Goal: Information Seeking & Learning: Learn about a topic

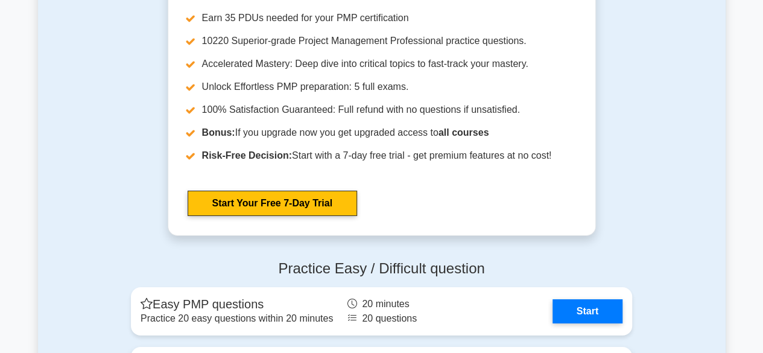
scroll to position [4281, 0]
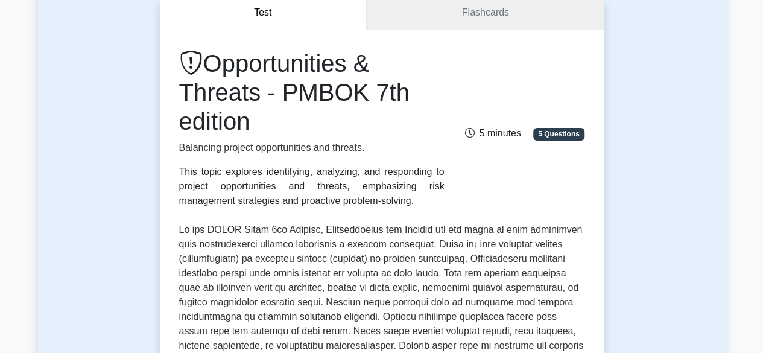
scroll to position [121, 0]
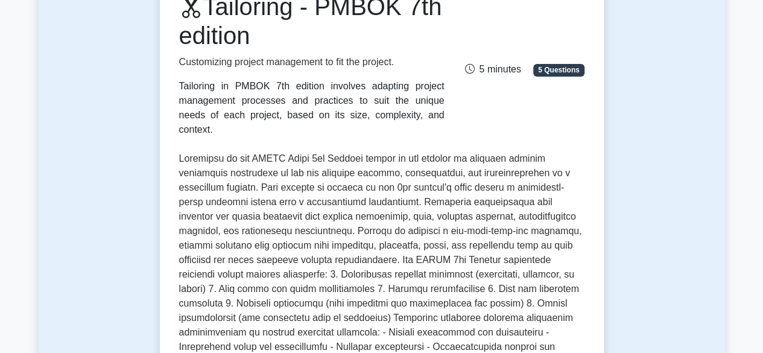
scroll to position [181, 0]
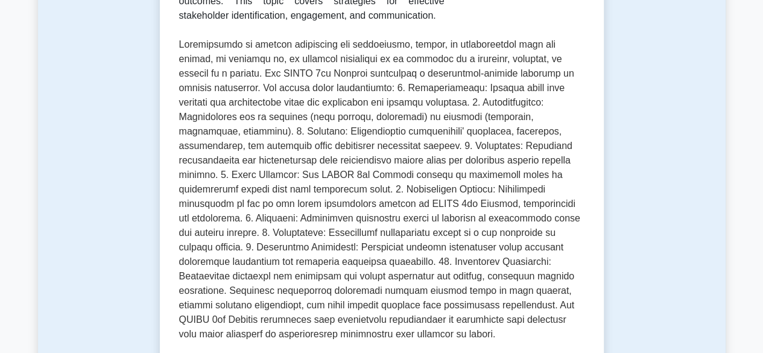
scroll to position [60, 0]
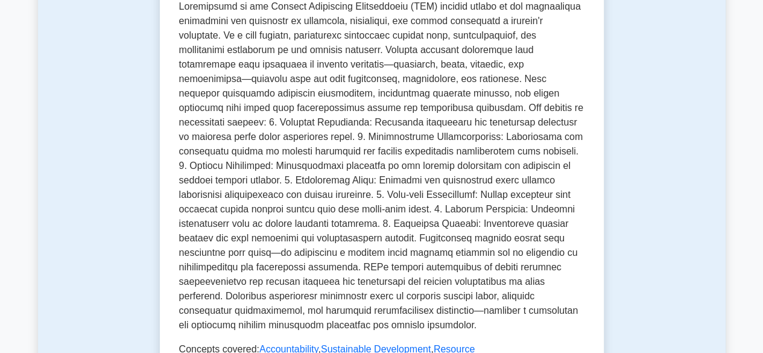
scroll to position [181, 0]
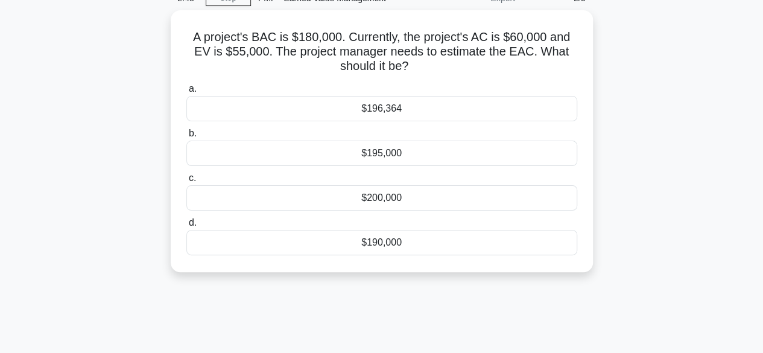
click at [400, 154] on div "$195,000" at bounding box center [381, 152] width 391 height 25
click at [186, 137] on input "b. $195,000" at bounding box center [186, 134] width 0 height 8
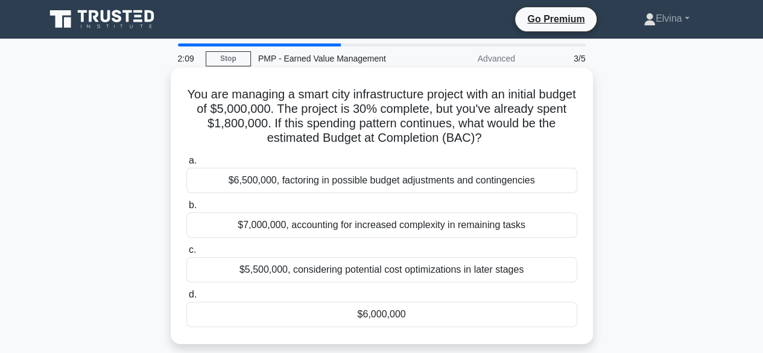
scroll to position [60, 0]
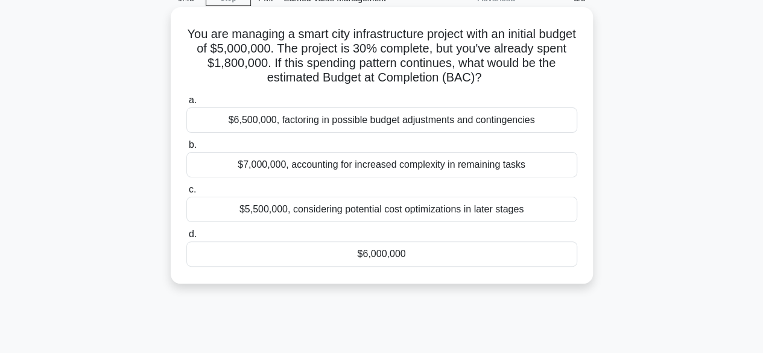
click at [403, 206] on div "$5,500,000, considering potential cost optimizations in later stages" at bounding box center [381, 209] width 391 height 25
click at [186, 194] on input "c. $5,500,000, considering potential cost optimizations in later stages" at bounding box center [186, 190] width 0 height 8
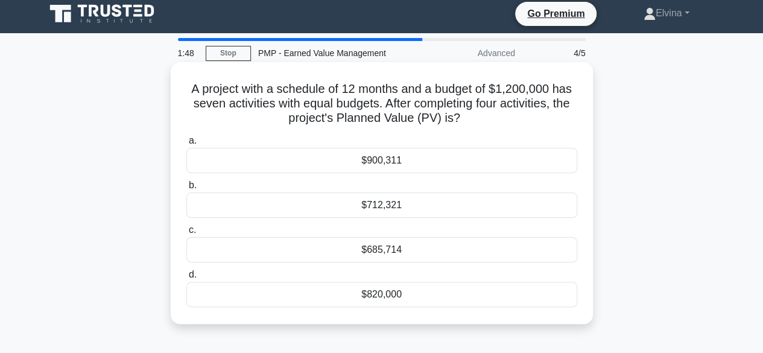
scroll to position [0, 0]
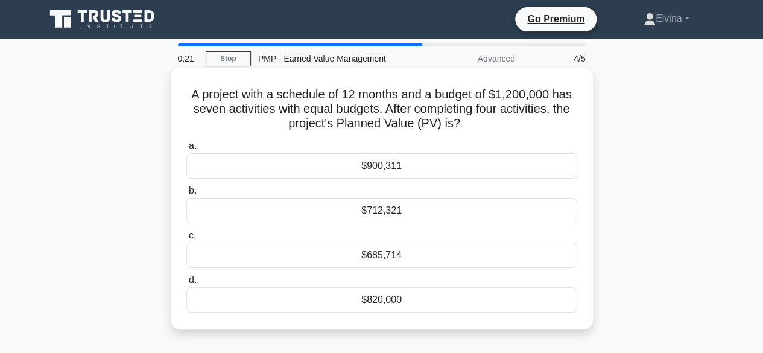
click at [399, 260] on div "$685,714" at bounding box center [381, 254] width 391 height 25
click at [186, 239] on input "c. $685,714" at bounding box center [186, 236] width 0 height 8
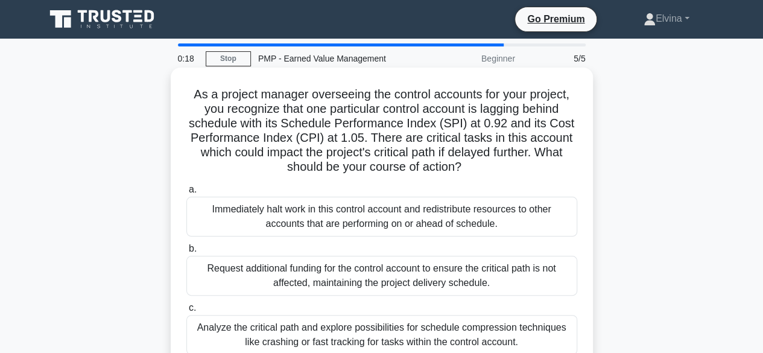
scroll to position [60, 0]
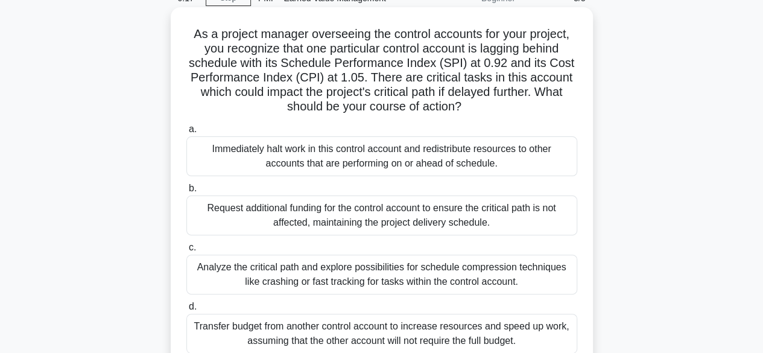
drag, startPoint x: 429, startPoint y: 216, endPoint x: 438, endPoint y: 221, distance: 10.8
click at [428, 216] on div "Request additional funding for the control account to ensure the critical path …" at bounding box center [381, 215] width 391 height 40
click at [186, 192] on input "b. Request additional funding for the control account to ensure the critical pa…" at bounding box center [186, 189] width 0 height 8
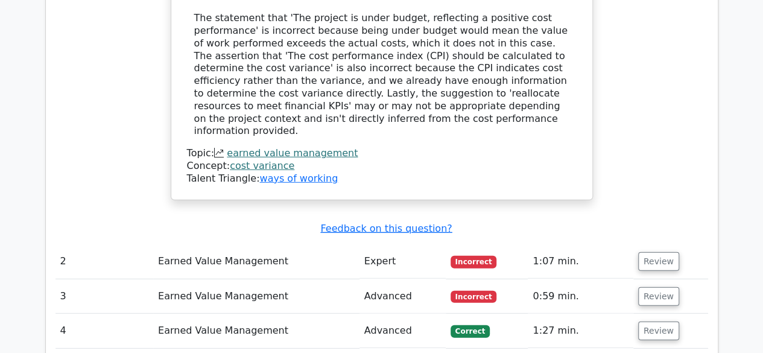
scroll to position [1507, 0]
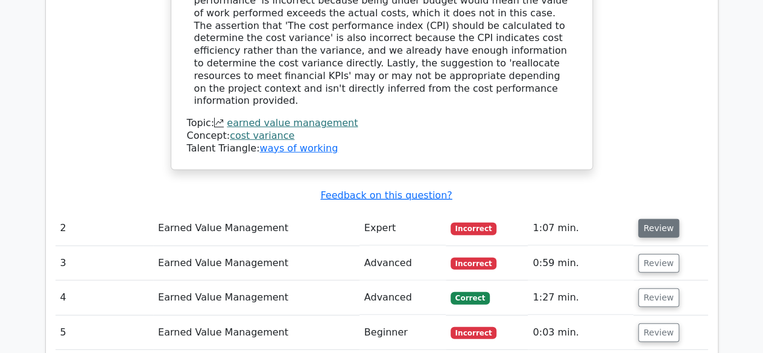
click at [643, 219] on button "Review" at bounding box center [658, 228] width 41 height 19
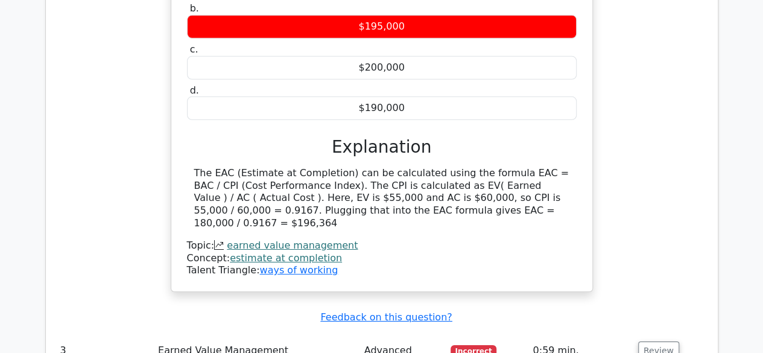
scroll to position [1929, 0]
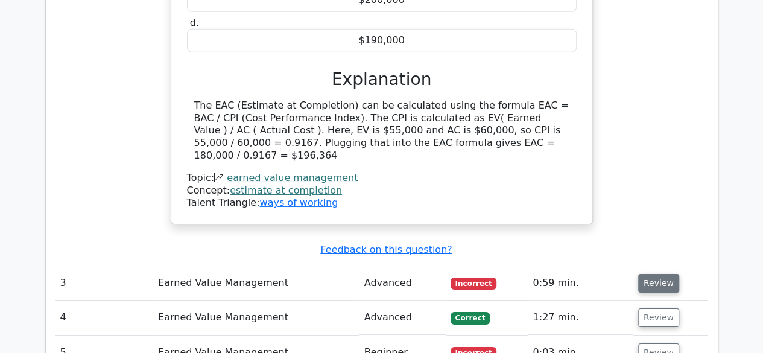
click at [661, 274] on button "Review" at bounding box center [658, 283] width 41 height 19
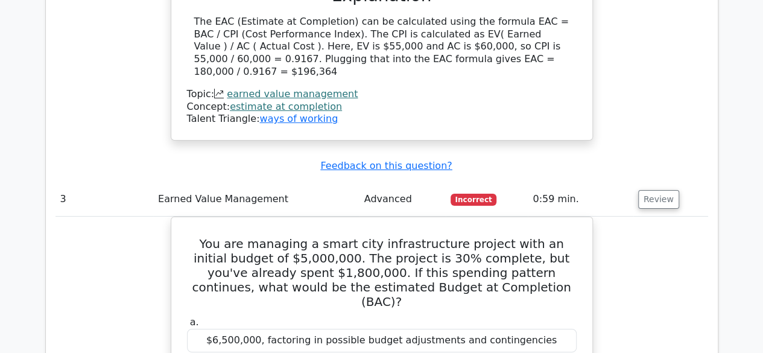
scroll to position [2050, 0]
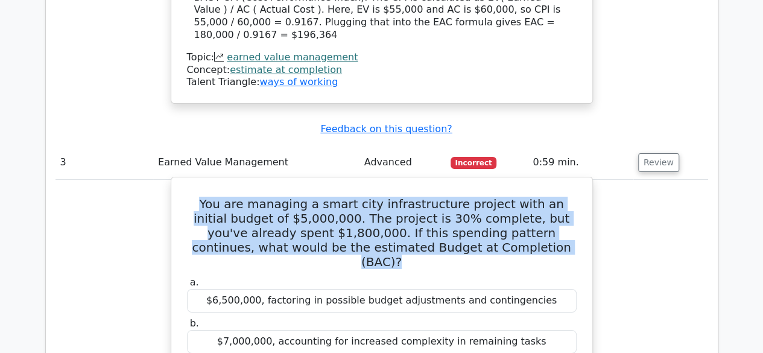
drag, startPoint x: 201, startPoint y: 74, endPoint x: 544, endPoint y: 126, distance: 347.1
copy h5 "You are managing a smart city infrastructure project with an initial budget of …"
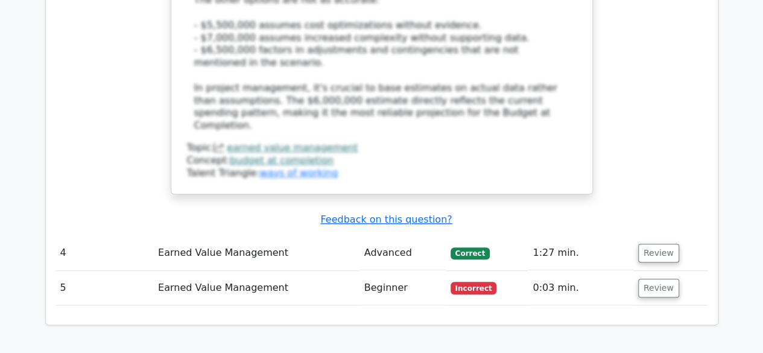
scroll to position [2713, 0]
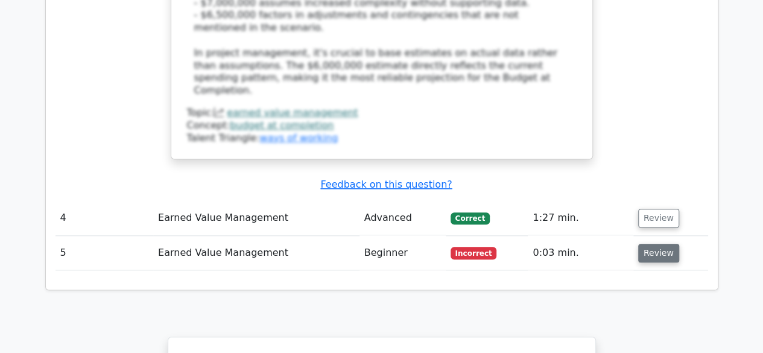
click at [658, 244] on button "Review" at bounding box center [658, 253] width 41 height 19
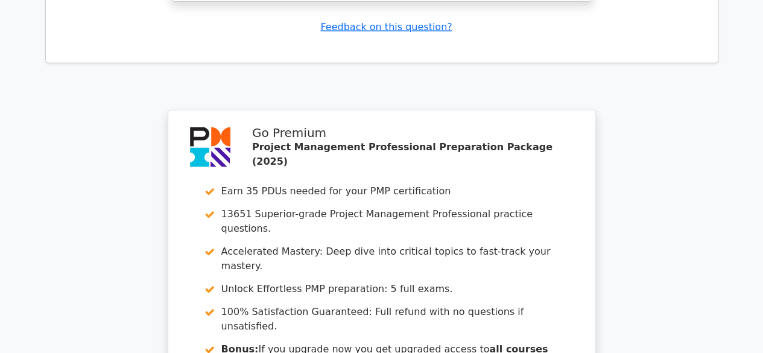
scroll to position [3801, 0]
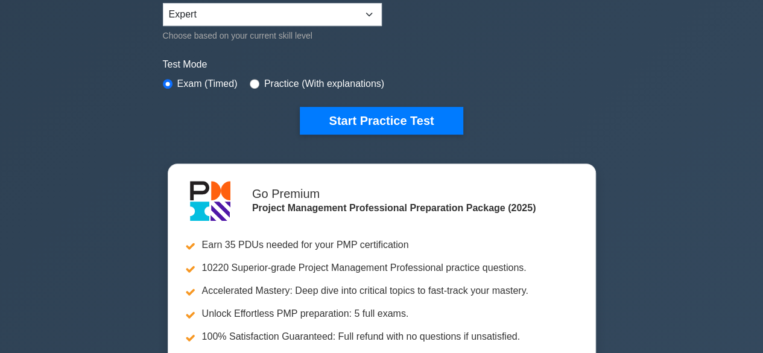
scroll to position [301, 0]
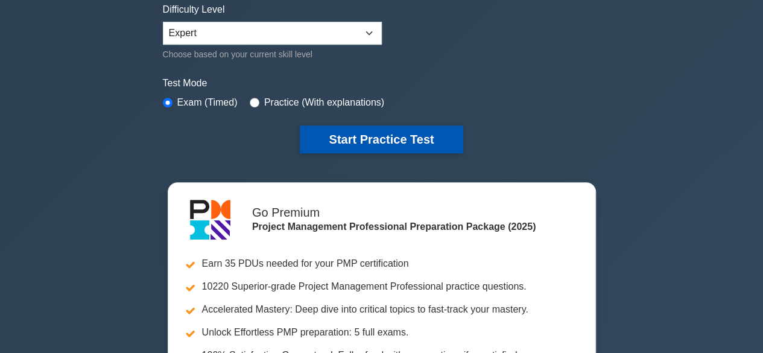
click at [380, 134] on button "Start Practice Test" at bounding box center [381, 139] width 163 height 28
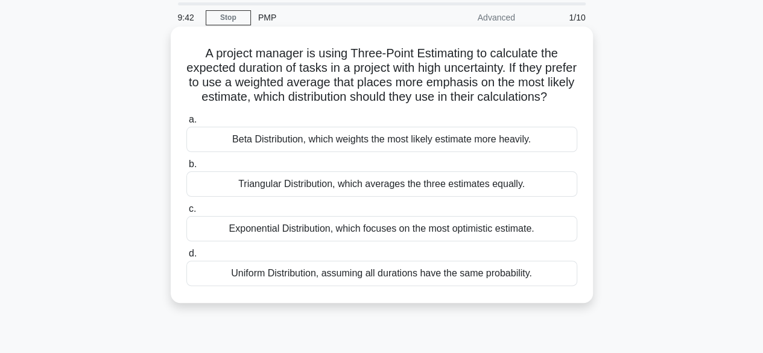
scroll to position [60, 0]
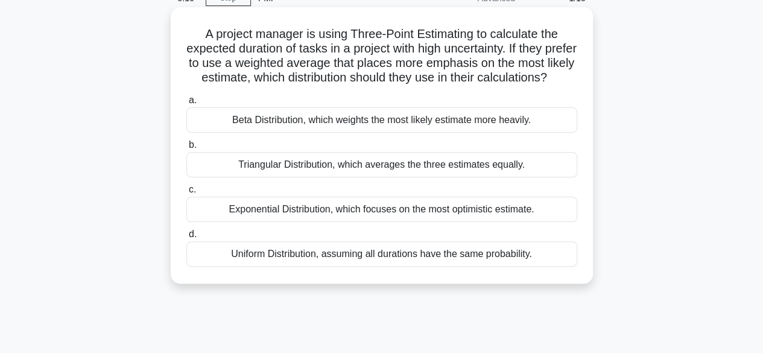
click at [373, 222] on div "Exponential Distribution, which focuses on the most optimistic estimate." at bounding box center [381, 209] width 391 height 25
click at [186, 194] on input "c. Exponential Distribution, which focuses on the most optimistic estimate." at bounding box center [186, 190] width 0 height 8
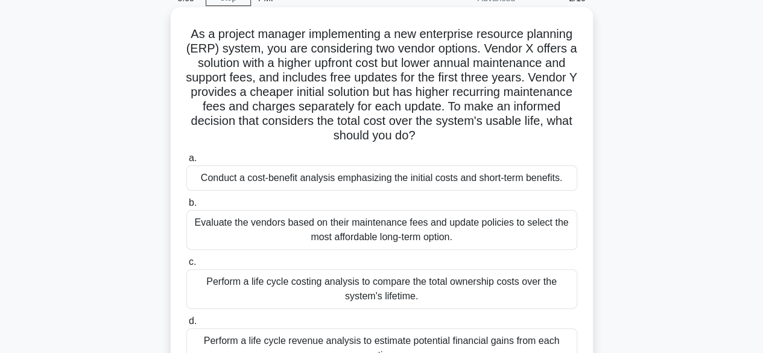
scroll to position [121, 0]
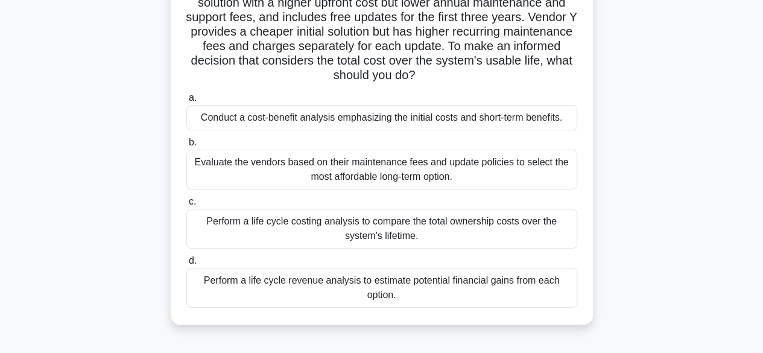
click at [426, 122] on div "Conduct a cost-benefit analysis emphasizing the initial costs and short-term be…" at bounding box center [381, 117] width 391 height 25
click at [186, 102] on input "a. Conduct a cost-benefit analysis emphasizing the initial costs and short-term…" at bounding box center [186, 98] width 0 height 8
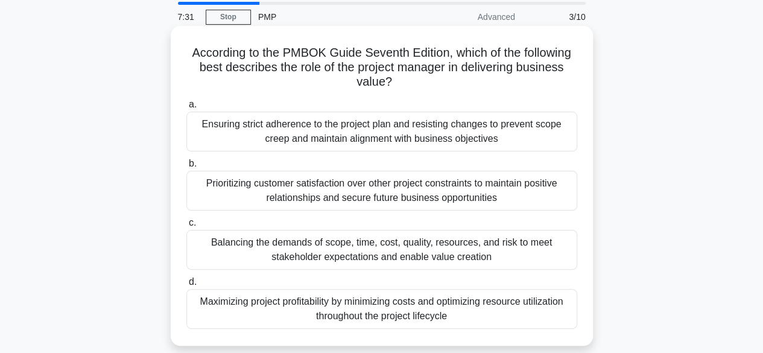
scroll to position [60, 0]
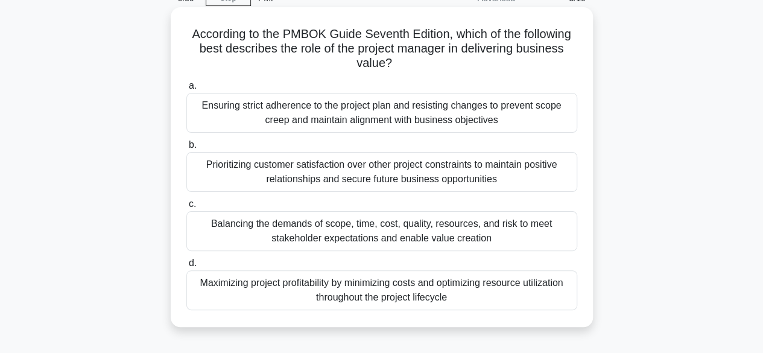
click at [516, 235] on div "Balancing the demands of scope, time, cost, quality, resources, and risk to mee…" at bounding box center [381, 231] width 391 height 40
click at [186, 208] on input "c. Balancing the demands of scope, time, cost, quality, resources, and risk to …" at bounding box center [186, 204] width 0 height 8
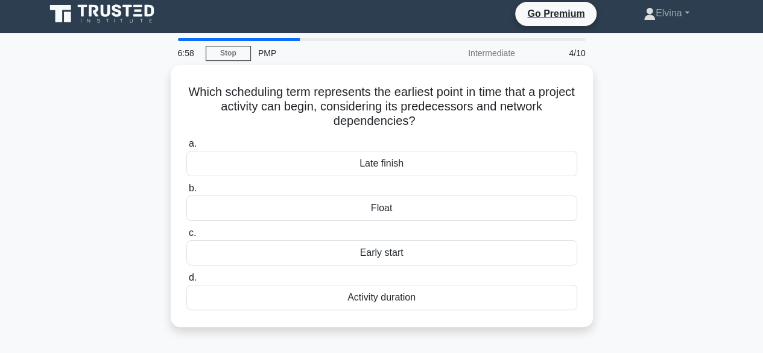
scroll to position [0, 0]
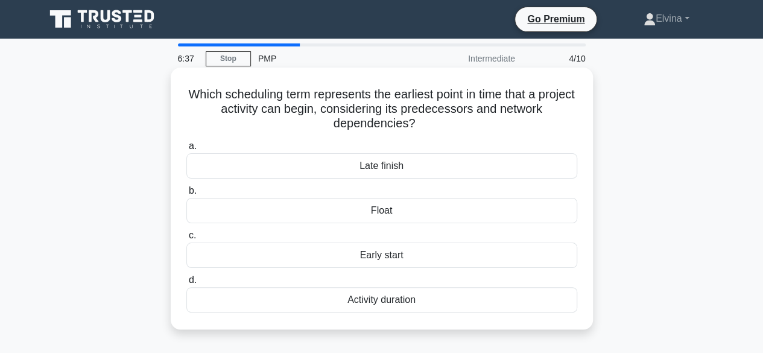
click at [390, 217] on div "Float" at bounding box center [381, 210] width 391 height 25
click at [186, 195] on input "b. Float" at bounding box center [186, 191] width 0 height 8
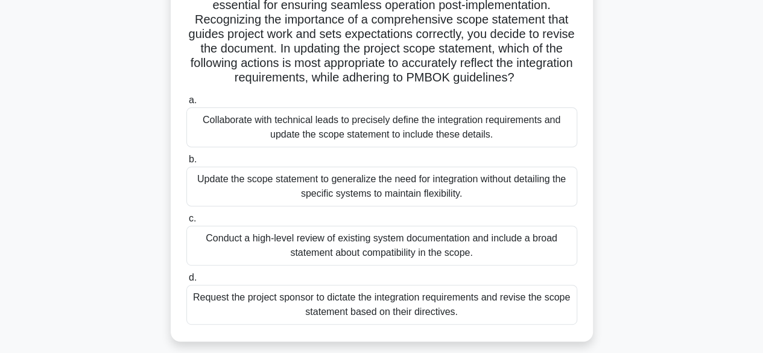
scroll to position [181, 0]
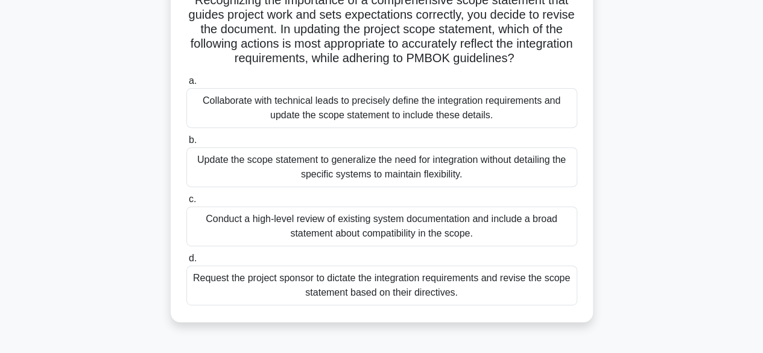
click at [484, 239] on div "Conduct a high-level review of existing system documentation and include a broa…" at bounding box center [381, 226] width 391 height 40
click at [186, 203] on input "c. Conduct a high-level review of existing system documentation and include a b…" at bounding box center [186, 199] width 0 height 8
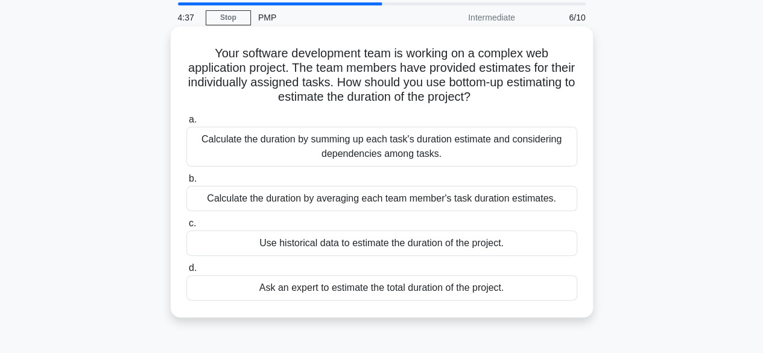
scroll to position [60, 0]
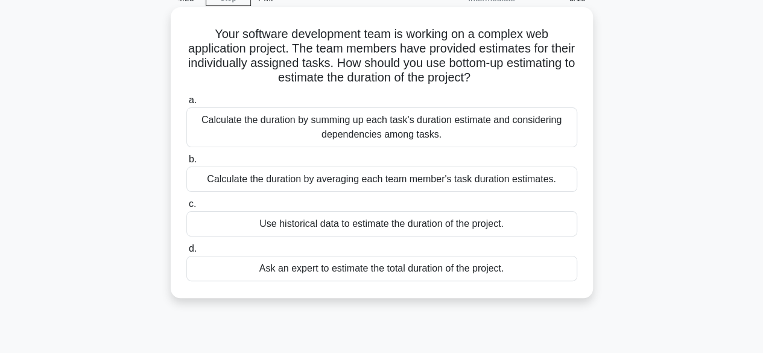
click at [417, 128] on div "Calculate the duration by summing up each task's duration estimate and consider…" at bounding box center [381, 127] width 391 height 40
click at [186, 104] on input "a. Calculate the duration by summing up each task's duration estimate and consi…" at bounding box center [186, 100] width 0 height 8
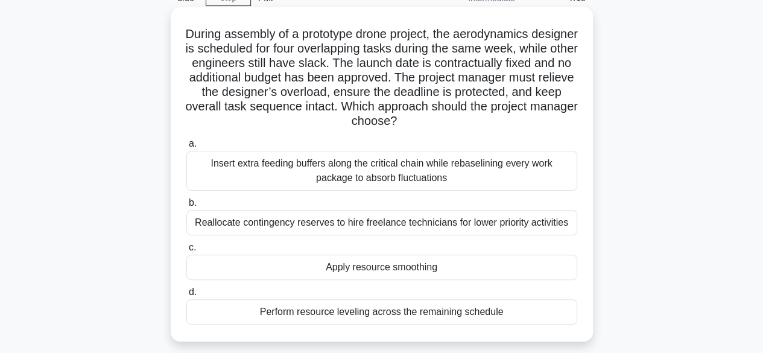
click at [429, 268] on div "Apply resource smoothing" at bounding box center [381, 266] width 391 height 25
click at [186, 251] on input "c. Apply resource smoothing" at bounding box center [186, 248] width 0 height 8
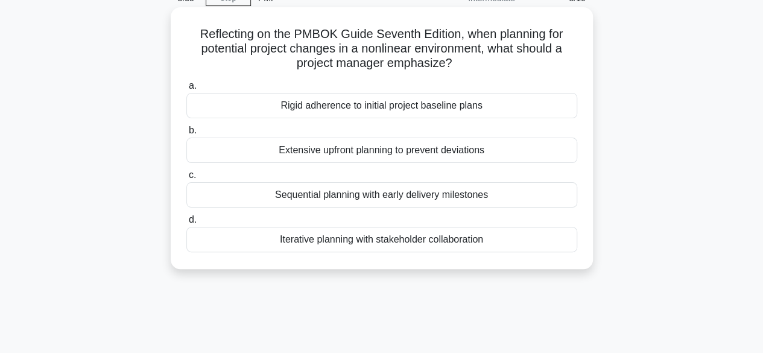
scroll to position [0, 0]
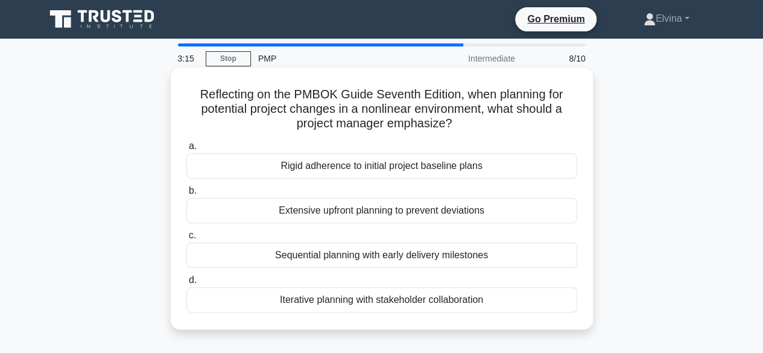
click at [434, 298] on div "Iterative planning with stakeholder collaboration" at bounding box center [381, 299] width 391 height 25
click at [186, 284] on input "d. Iterative planning with stakeholder collaboration" at bounding box center [186, 280] width 0 height 8
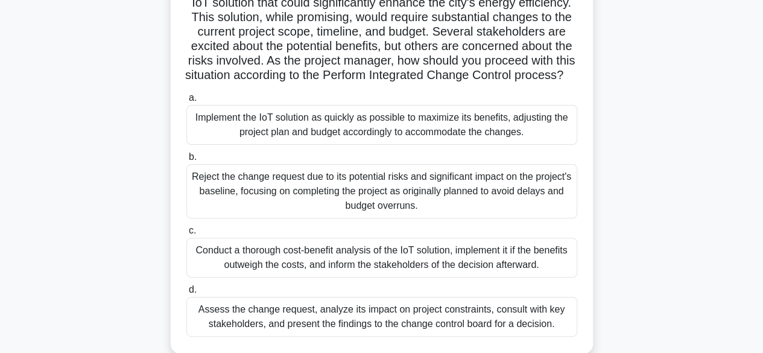
scroll to position [181, 0]
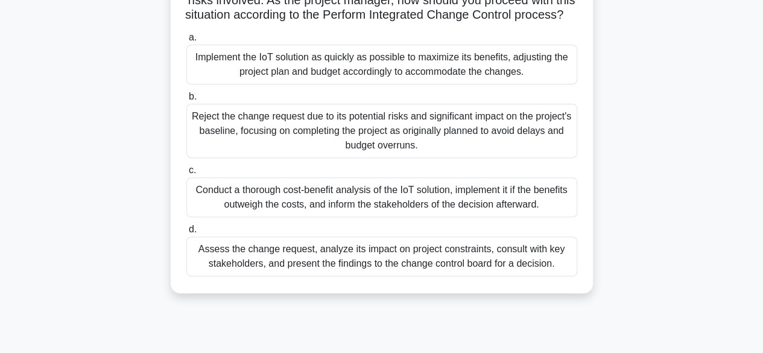
click at [437, 271] on div "Assess the change request, analyze its impact on project constraints, consult w…" at bounding box center [381, 256] width 391 height 40
click at [186, 233] on input "d. Assess the change request, analyze its impact on project constraints, consul…" at bounding box center [186, 230] width 0 height 8
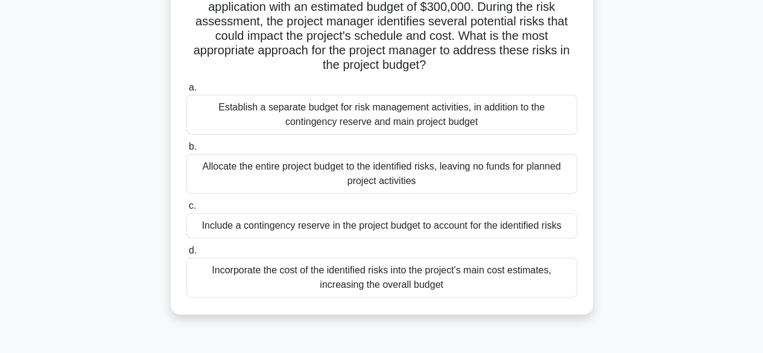
scroll to position [121, 0]
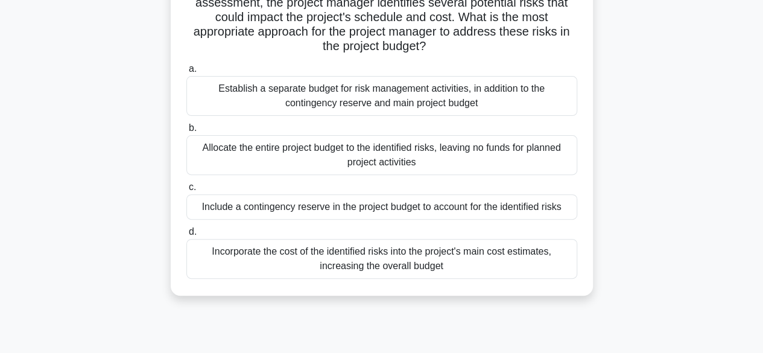
click at [502, 207] on div "Include a contingency reserve in the project budget to account for the identifi…" at bounding box center [381, 206] width 391 height 25
click at [186, 191] on input "c. Include a contingency reserve in the project budget to account for the ident…" at bounding box center [186, 187] width 0 height 8
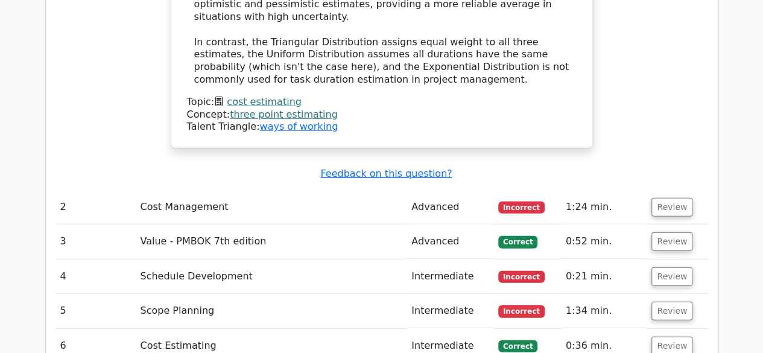
scroll to position [1628, 0]
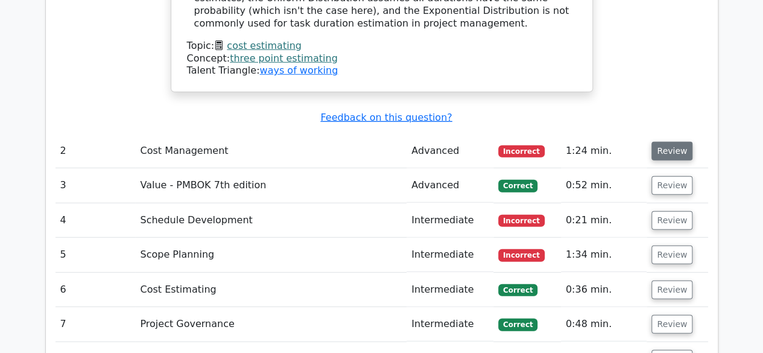
click at [661, 142] on button "Review" at bounding box center [671, 151] width 41 height 19
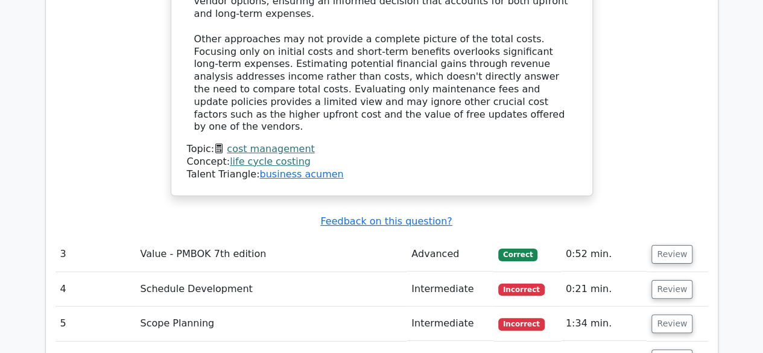
scroll to position [2291, 0]
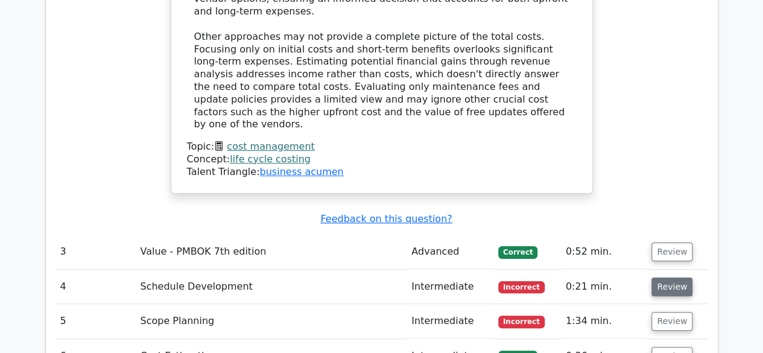
click at [680, 277] on button "Review" at bounding box center [671, 286] width 41 height 19
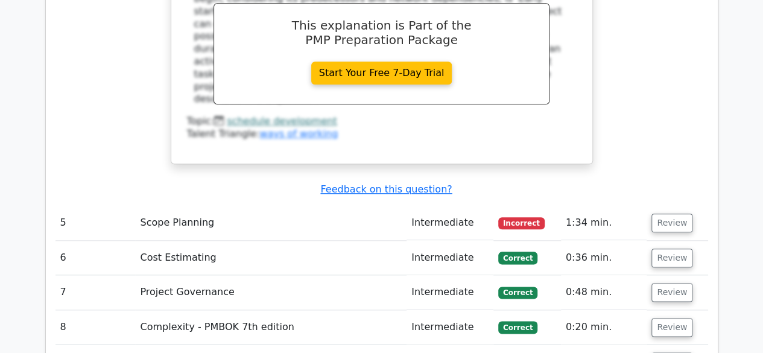
scroll to position [2894, 0]
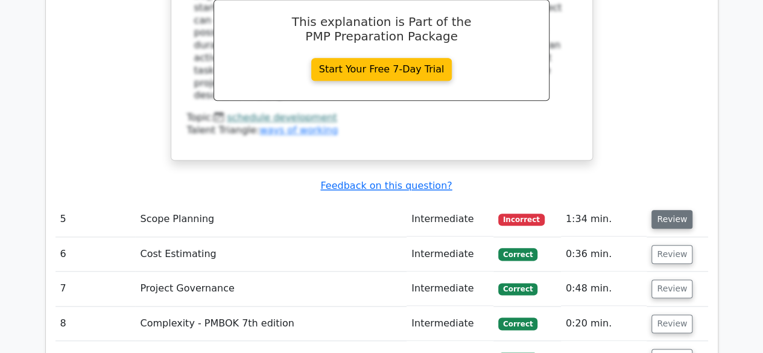
click at [674, 210] on button "Review" at bounding box center [671, 219] width 41 height 19
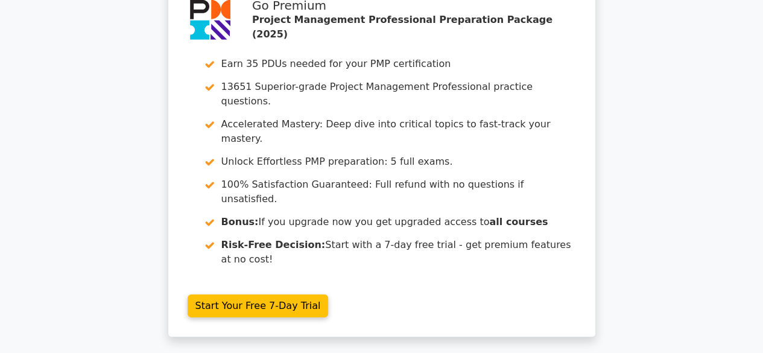
scroll to position [4184, 0]
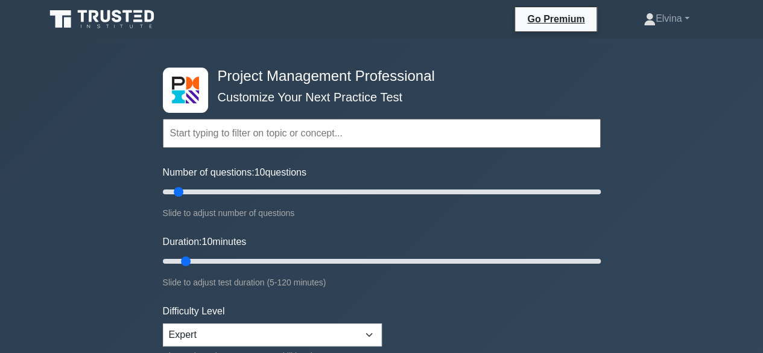
click at [180, 133] on input "text" at bounding box center [382, 133] width 438 height 29
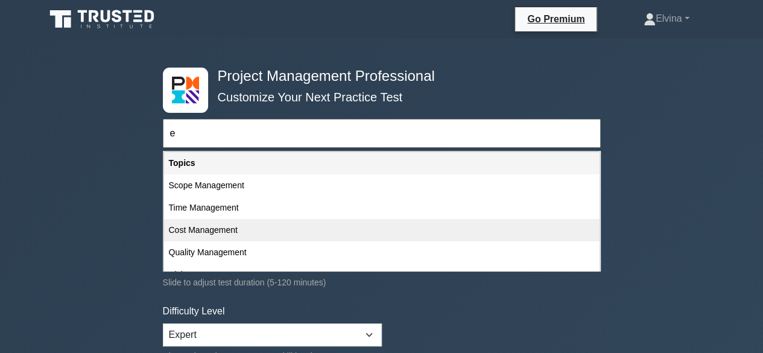
click at [202, 226] on div "Cost Management" at bounding box center [381, 230] width 435 height 22
type input "Cost Management"
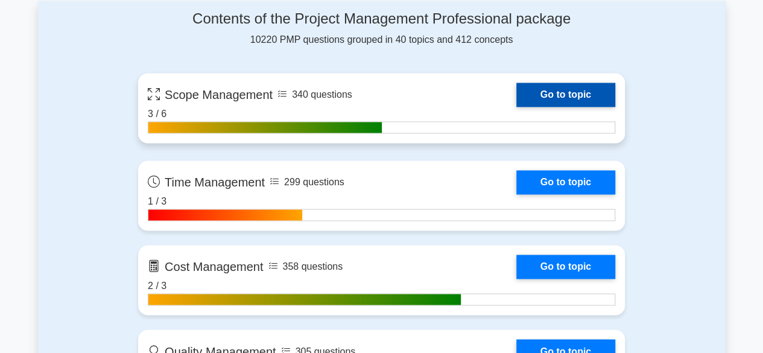
scroll to position [844, 0]
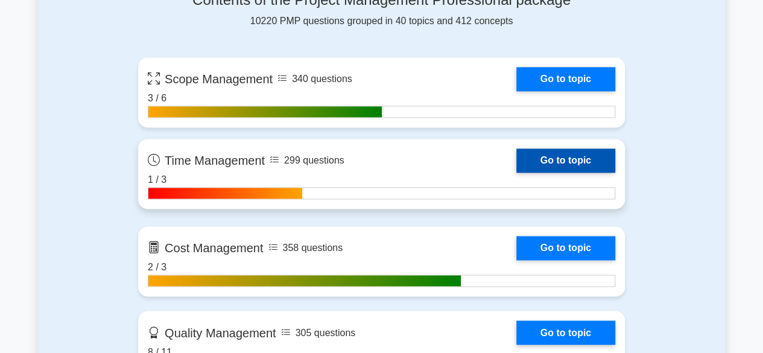
click at [532, 150] on link "Go to topic" at bounding box center [565, 160] width 99 height 24
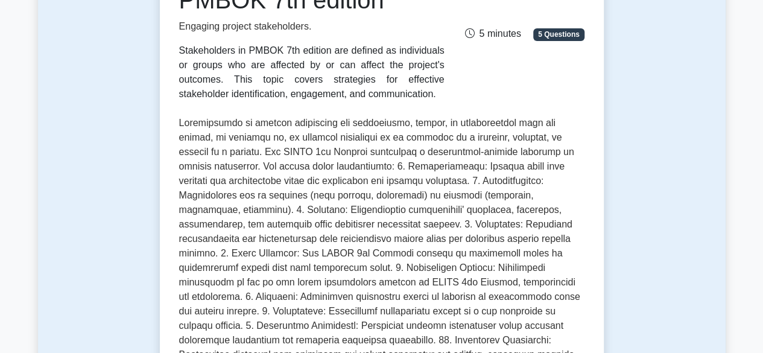
scroll to position [241, 0]
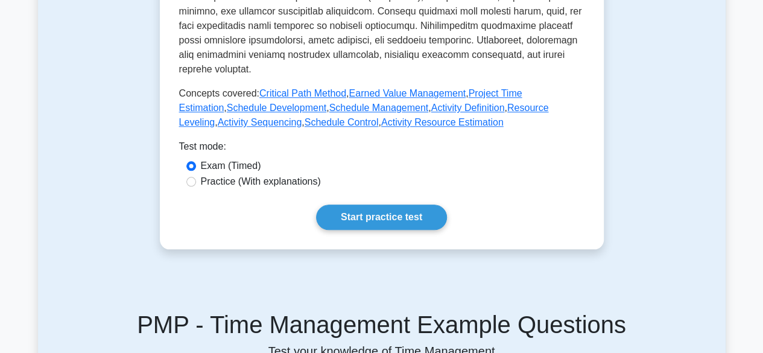
scroll to position [663, 0]
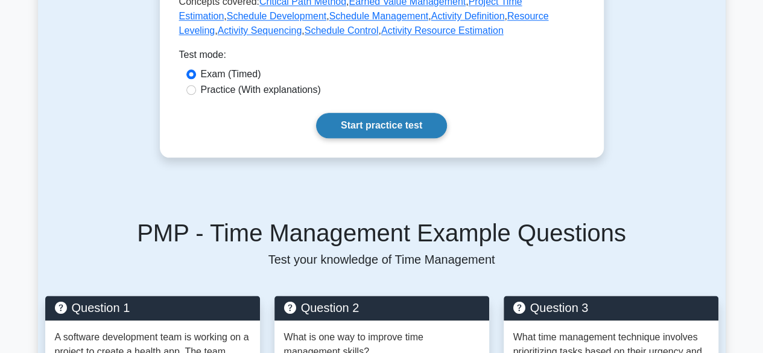
click at [409, 113] on link "Start practice test" at bounding box center [381, 125] width 131 height 25
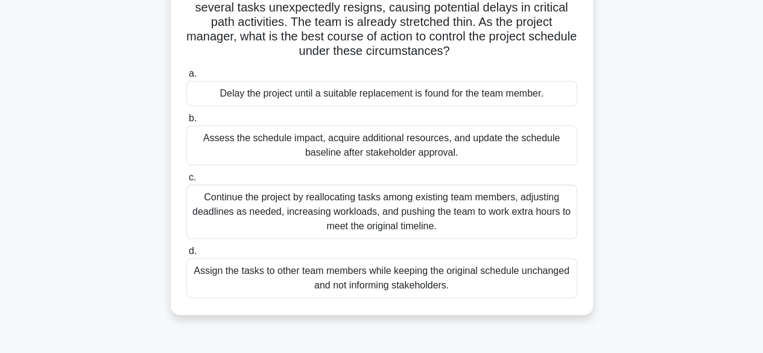
scroll to position [121, 0]
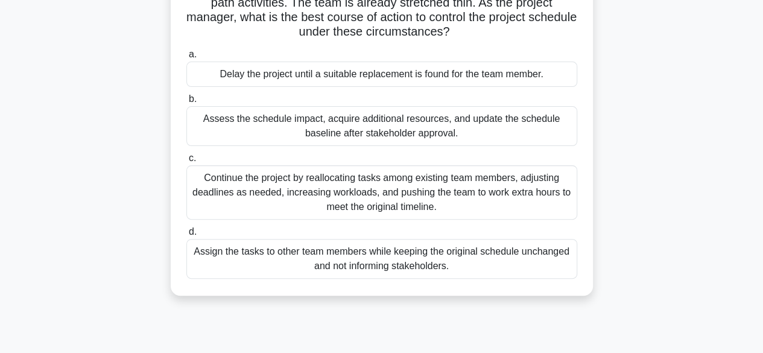
click at [479, 131] on div "Assess the schedule impact, acquire additional resources, and update the schedu…" at bounding box center [381, 126] width 391 height 40
click at [186, 103] on input "b. Assess the schedule impact, acquire additional resources, and update the sch…" at bounding box center [186, 99] width 0 height 8
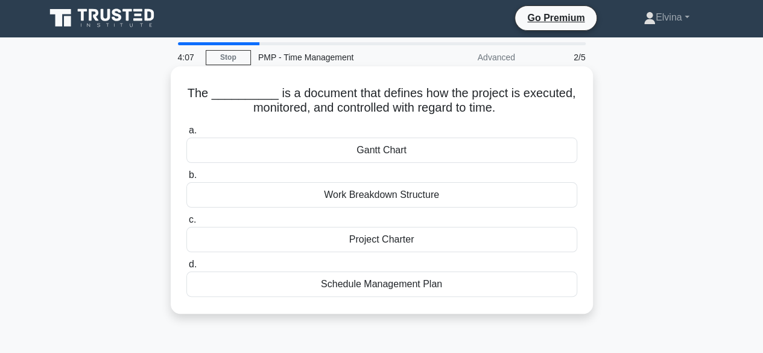
scroll to position [0, 0]
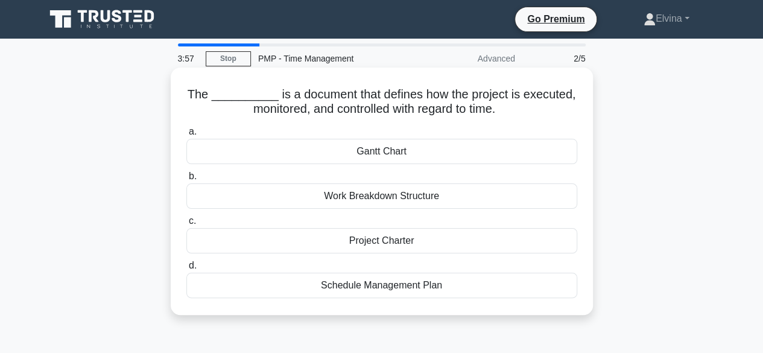
click at [400, 286] on div "Schedule Management Plan" at bounding box center [381, 285] width 391 height 25
click at [186, 270] on input "d. Schedule Management Plan" at bounding box center [186, 266] width 0 height 8
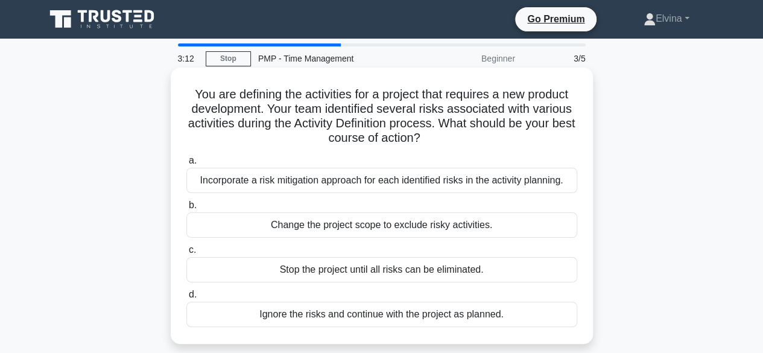
click at [397, 186] on div "Incorporate a risk mitigation approach for each identified risks in the activit…" at bounding box center [381, 180] width 391 height 25
click at [186, 165] on input "a. Incorporate a risk mitigation approach for each identified risks in the acti…" at bounding box center [186, 161] width 0 height 8
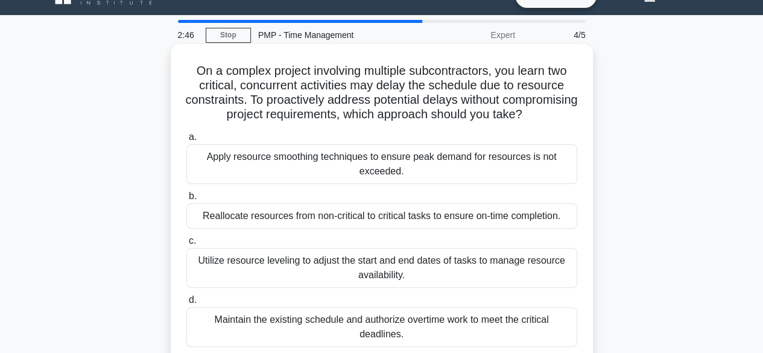
scroll to position [60, 0]
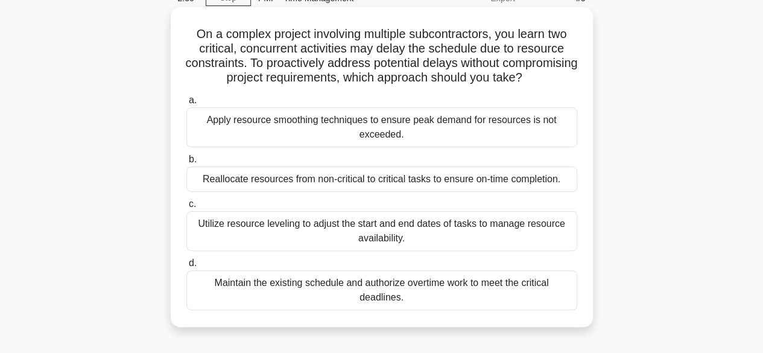
click at [377, 192] on div "Reallocate resources from non-critical to critical tasks to ensure on-time comp…" at bounding box center [381, 178] width 391 height 25
click at [186, 163] on input "b. Reallocate resources from non-critical to critical tasks to ensure on-time c…" at bounding box center [186, 160] width 0 height 8
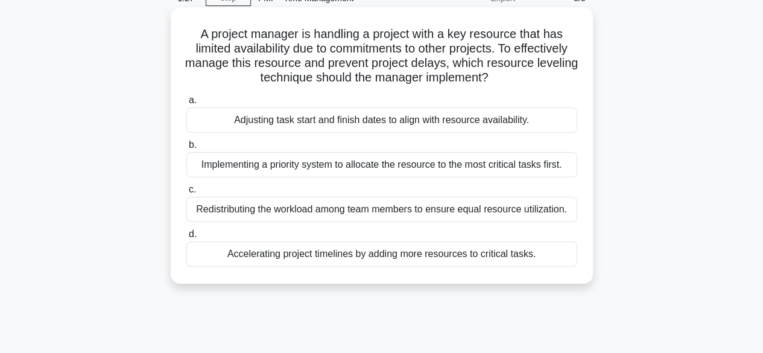
click at [305, 168] on div "Implementing a priority system to allocate the resource to the most critical ta…" at bounding box center [381, 164] width 391 height 25
click at [186, 149] on input "b. Implementing a priority system to allocate the resource to the most critical…" at bounding box center [186, 145] width 0 height 8
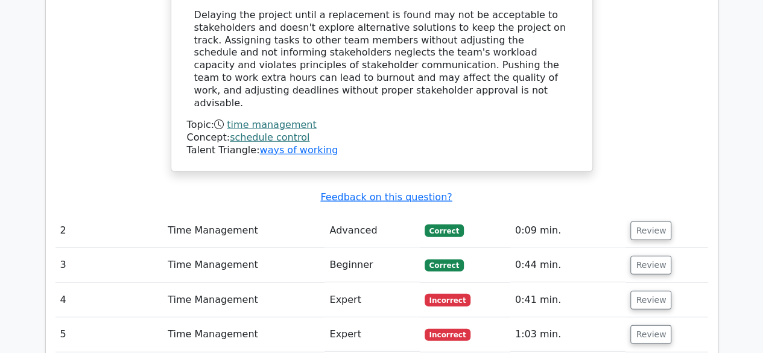
scroll to position [1507, 0]
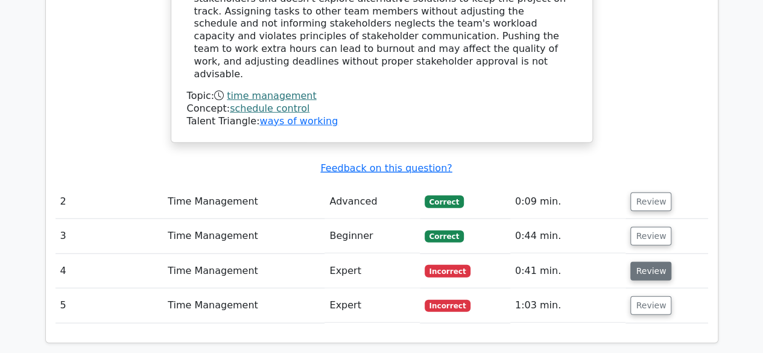
click at [654, 262] on button "Review" at bounding box center [650, 271] width 41 height 19
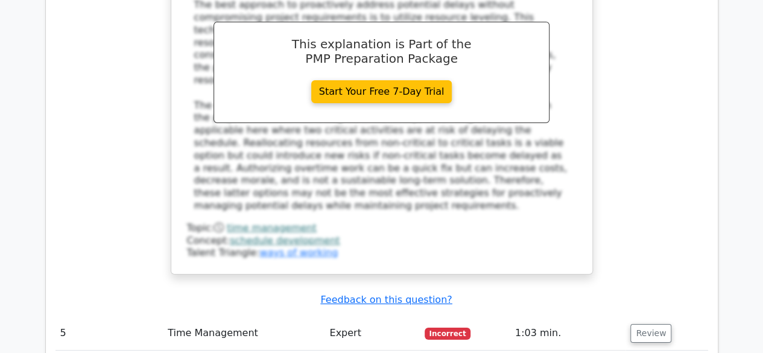
scroll to position [2171, 0]
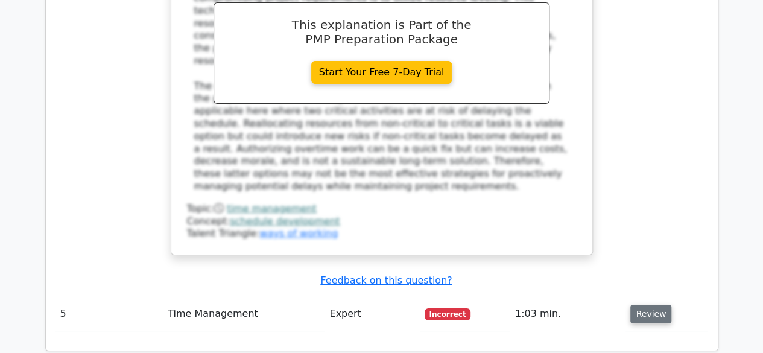
click at [648, 304] on button "Review" at bounding box center [650, 313] width 41 height 19
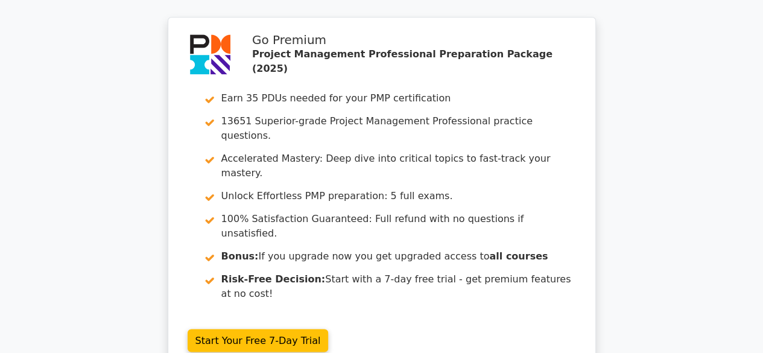
scroll to position [3106, 0]
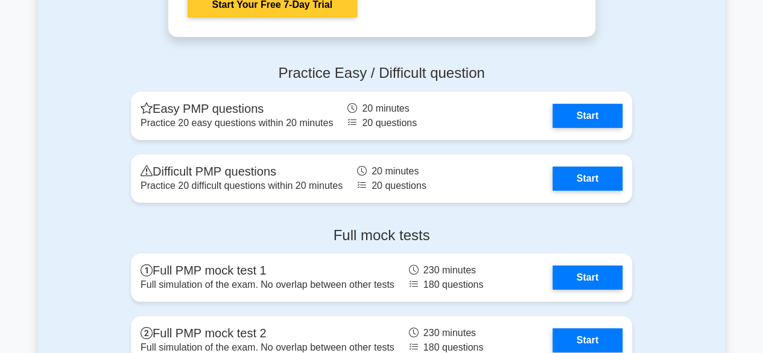
scroll to position [4522, 0]
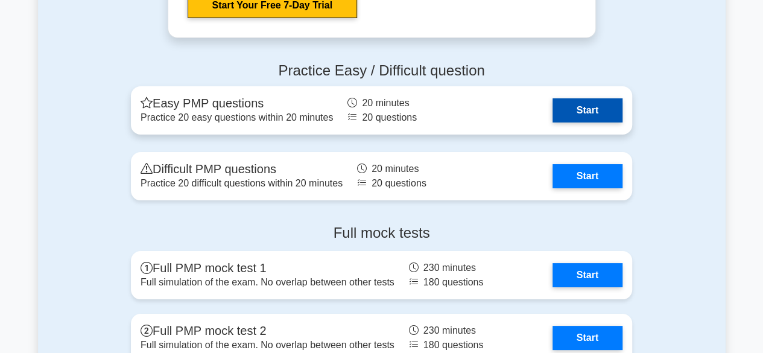
click at [591, 116] on link "Start" at bounding box center [587, 110] width 70 height 24
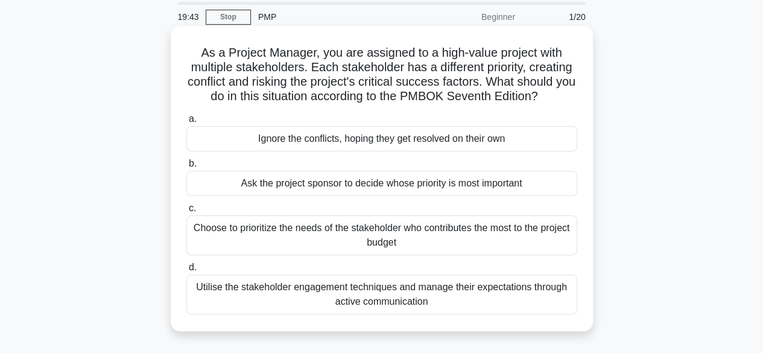
scroll to position [60, 0]
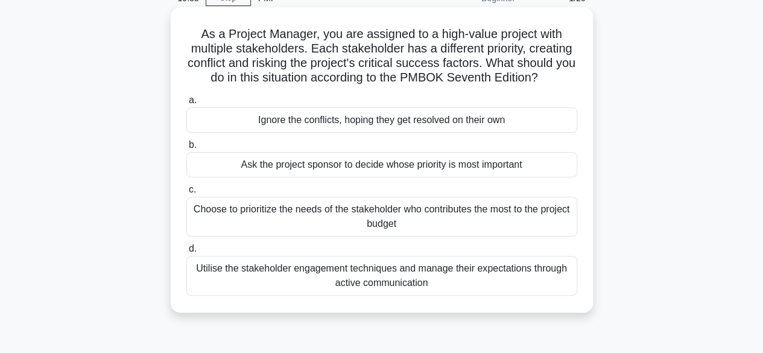
click at [537, 278] on div "Utilise the stakeholder engagement techniques and manage their expectations thr…" at bounding box center [381, 276] width 391 height 40
click at [186, 253] on input "d. Utilise the stakeholder engagement techniques and manage their expectations …" at bounding box center [186, 249] width 0 height 8
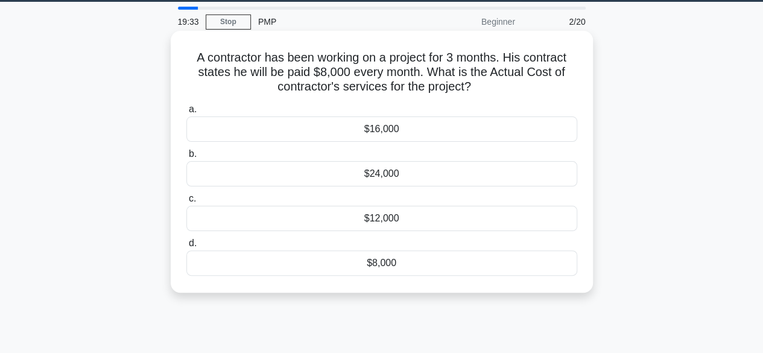
scroll to position [0, 0]
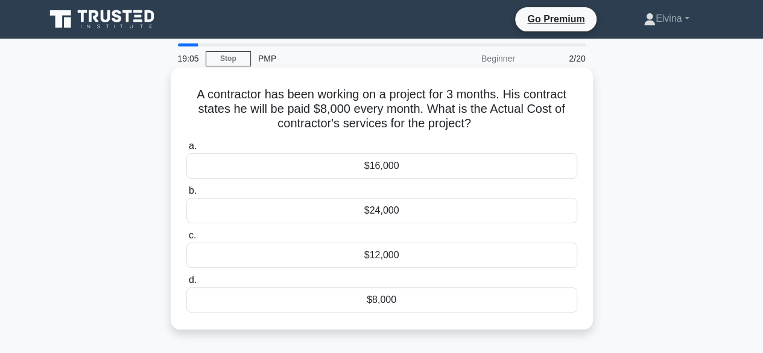
click at [392, 214] on div "$24,000" at bounding box center [381, 210] width 391 height 25
click at [186, 195] on input "b. $24,000" at bounding box center [186, 191] width 0 height 8
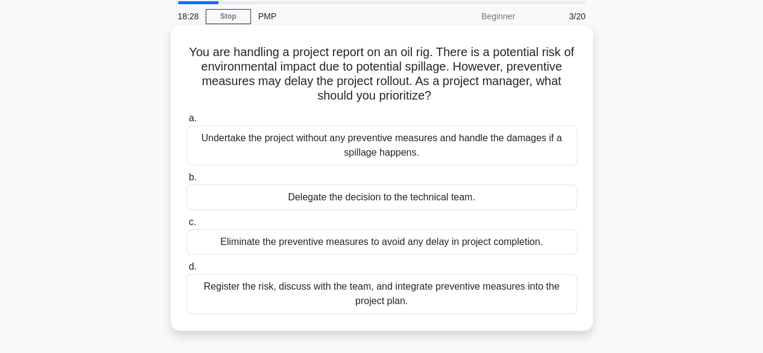
scroll to position [60, 0]
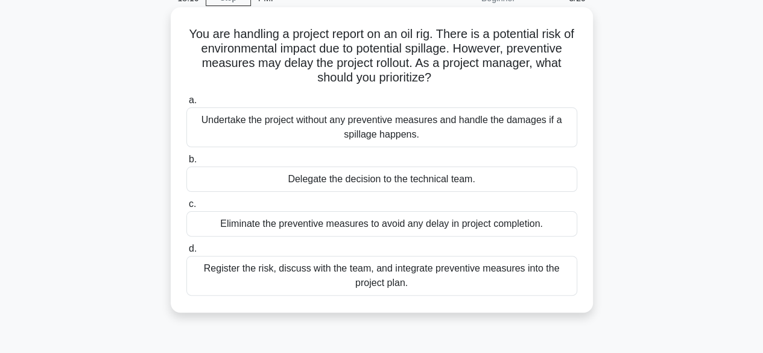
click at [498, 277] on div "Register the risk, discuss with the team, and integrate preventive measures int…" at bounding box center [381, 276] width 391 height 40
click at [186, 253] on input "d. Register the risk, discuss with the team, and integrate preventive measures …" at bounding box center [186, 249] width 0 height 8
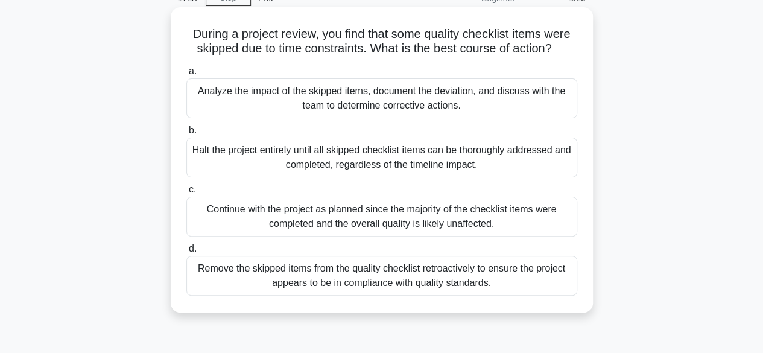
click at [398, 104] on div "Analyze the impact of the skipped items, document the deviation, and discuss wi…" at bounding box center [381, 98] width 391 height 40
click at [186, 75] on input "a. Analyze the impact of the skipped items, document the deviation, and discuss…" at bounding box center [186, 72] width 0 height 8
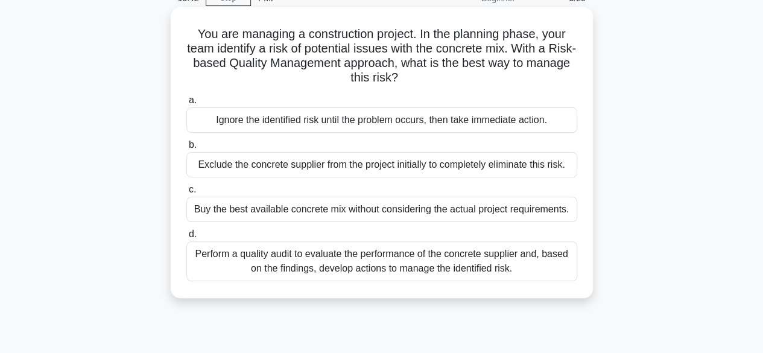
click at [513, 267] on div "Perform a quality audit to evaluate the performance of the concrete supplier an…" at bounding box center [381, 261] width 391 height 40
click at [186, 238] on input "d. Perform a quality audit to evaluate the performance of the concrete supplier…" at bounding box center [186, 234] width 0 height 8
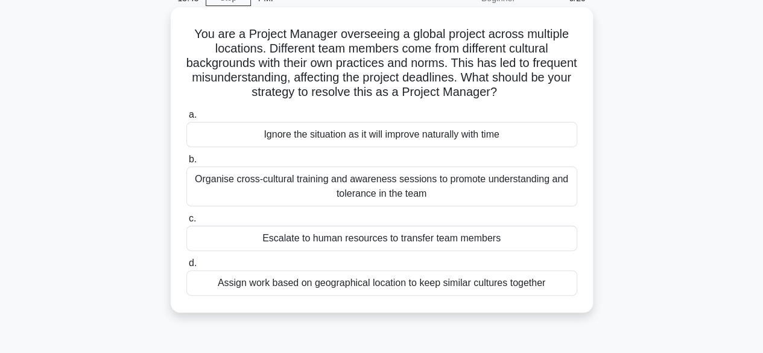
click at [496, 184] on div "Organise cross-cultural training and awareness sessions to promote understandin…" at bounding box center [381, 186] width 391 height 40
click at [186, 163] on input "b. Organise cross-cultural training and awareness sessions to promote understan…" at bounding box center [186, 160] width 0 height 8
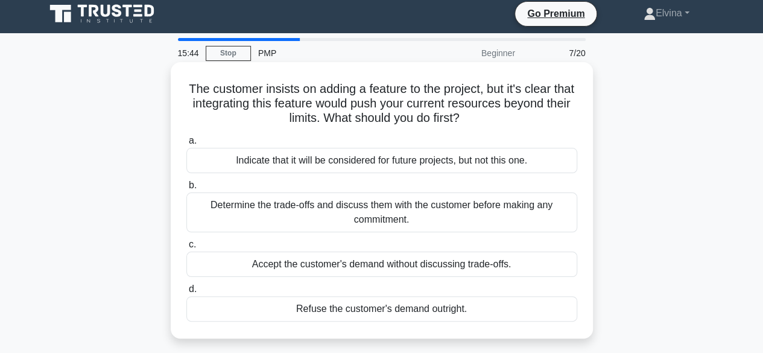
scroll to position [0, 0]
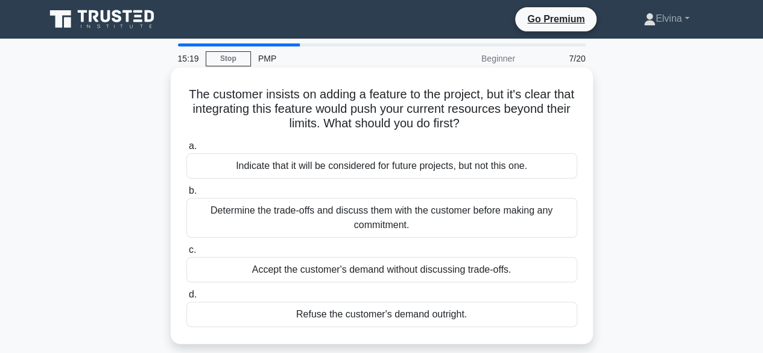
click at [539, 219] on div "Determine the trade-offs and discuss them with the customer before making any c…" at bounding box center [381, 218] width 391 height 40
click at [186, 195] on input "b. Determine the trade-offs and discuss them with the customer before making an…" at bounding box center [186, 191] width 0 height 8
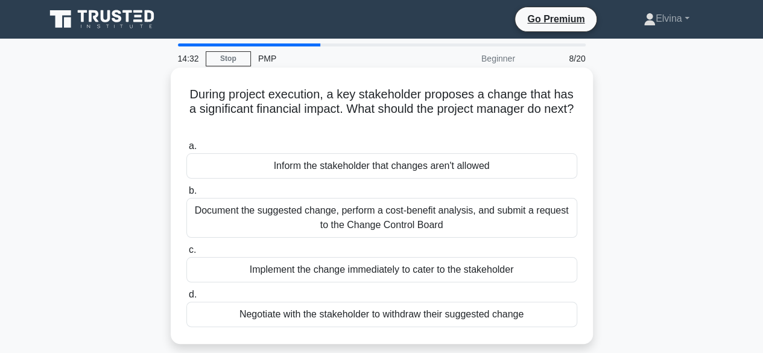
click at [509, 219] on div "Document the suggested change, perform a cost-benefit analysis, and submit a re…" at bounding box center [381, 218] width 391 height 40
click at [186, 195] on input "b. Document the suggested change, perform a cost-benefit analysis, and submit a…" at bounding box center [186, 191] width 0 height 8
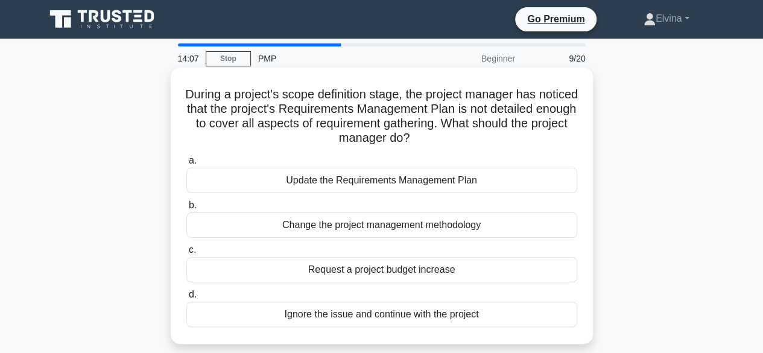
click at [416, 179] on div "Update the Requirements Management Plan" at bounding box center [381, 180] width 391 height 25
click at [186, 165] on input "a. Update the Requirements Management Plan" at bounding box center [186, 161] width 0 height 8
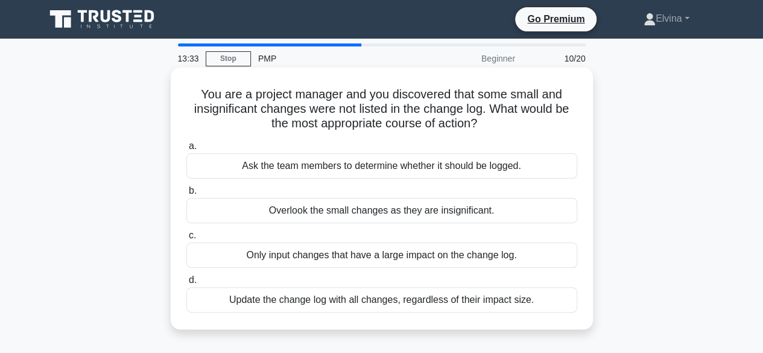
click at [385, 303] on div "Update the change log with all changes, regardless of their impact size." at bounding box center [381, 299] width 391 height 25
click at [186, 284] on input "d. Update the change log with all changes, regardless of their impact size." at bounding box center [186, 280] width 0 height 8
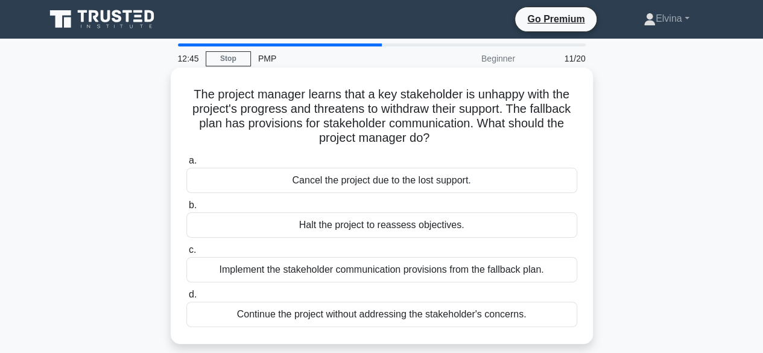
click at [434, 268] on div "Implement the stakeholder communication provisions from the fallback plan." at bounding box center [381, 269] width 391 height 25
click at [186, 254] on input "c. Implement the stakeholder communication provisions from the fallback plan." at bounding box center [186, 250] width 0 height 8
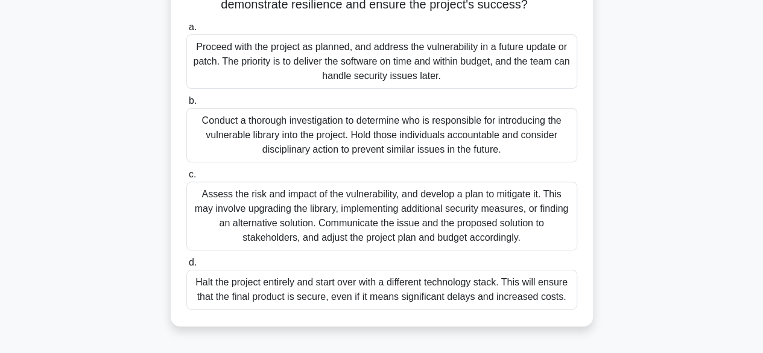
scroll to position [181, 0]
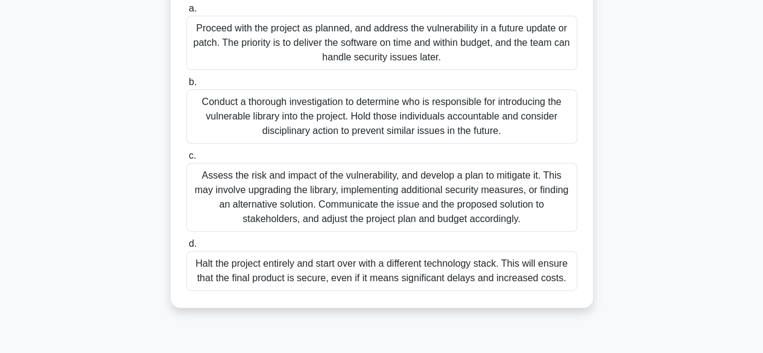
click at [502, 200] on div "Assess the risk and impact of the vulnerability, and develop a plan to mitigate…" at bounding box center [381, 197] width 391 height 69
click at [186, 160] on input "c. Assess the risk and impact of the vulnerability, and develop a plan to mitig…" at bounding box center [186, 156] width 0 height 8
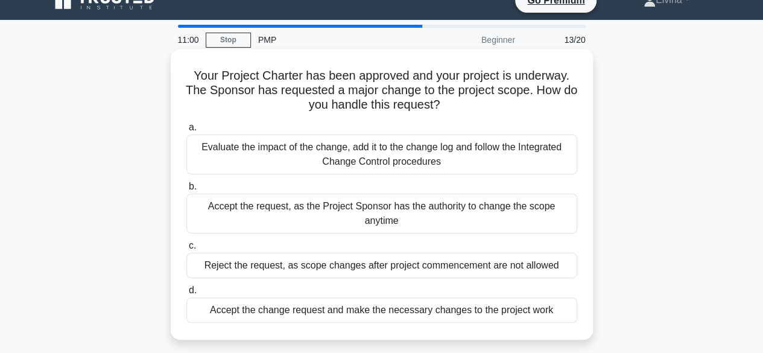
scroll to position [0, 0]
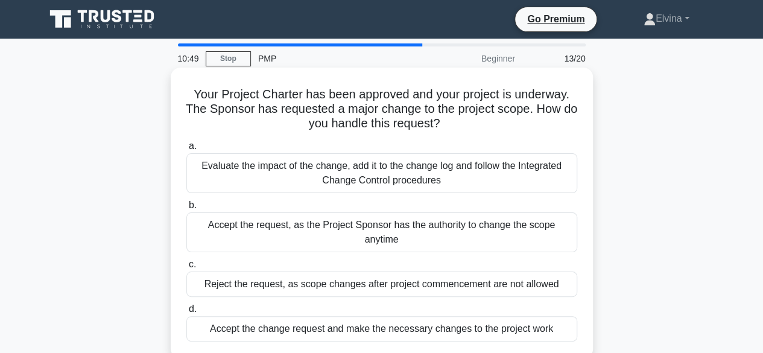
click at [450, 175] on div "Evaluate the impact of the change, add it to the change log and follow the Inte…" at bounding box center [381, 173] width 391 height 40
click at [186, 150] on input "a. Evaluate the impact of the change, add it to the change log and follow the I…" at bounding box center [186, 146] width 0 height 8
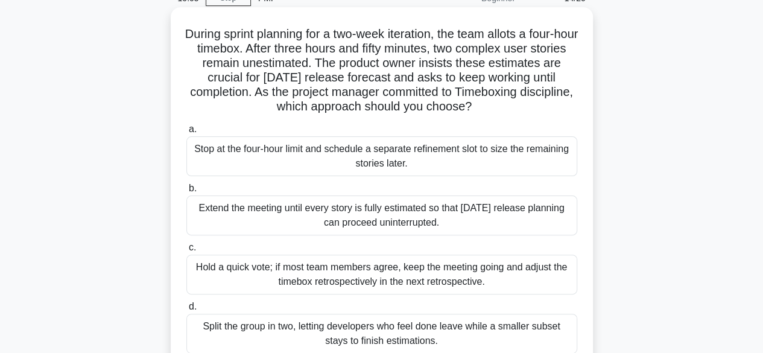
scroll to position [121, 0]
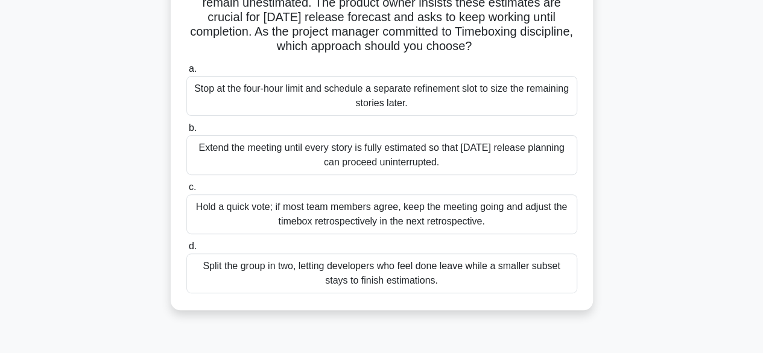
click at [536, 218] on div "Hold a quick vote; if most team members agree, keep the meeting going and adjus…" at bounding box center [381, 214] width 391 height 40
click at [186, 191] on input "c. Hold a quick vote; if most team members agree, keep the meeting going and ad…" at bounding box center [186, 187] width 0 height 8
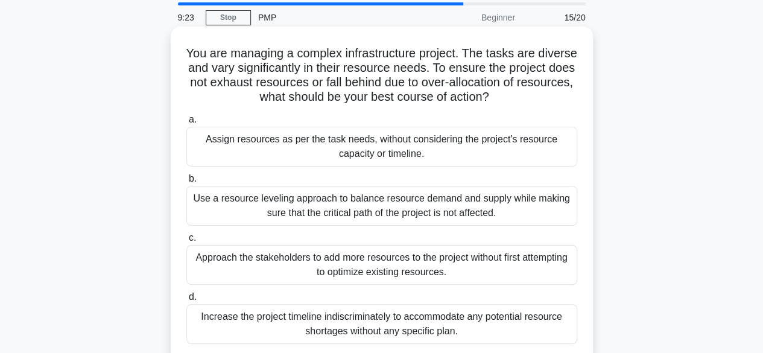
scroll to position [60, 0]
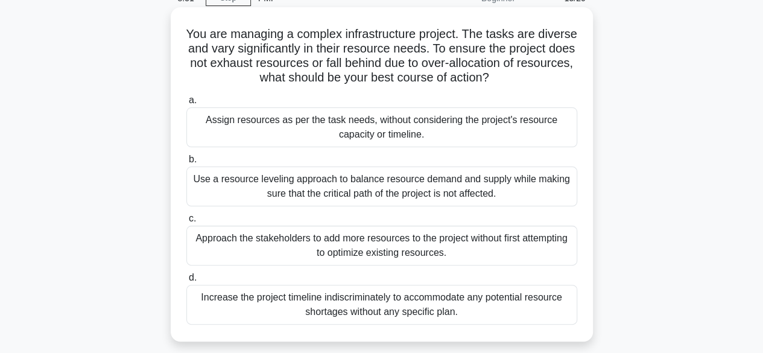
click at [479, 191] on div "Use a resource leveling approach to balance resource demand and supply while ma…" at bounding box center [381, 186] width 391 height 40
click at [186, 163] on input "b. Use a resource leveling approach to balance resource demand and supply while…" at bounding box center [186, 160] width 0 height 8
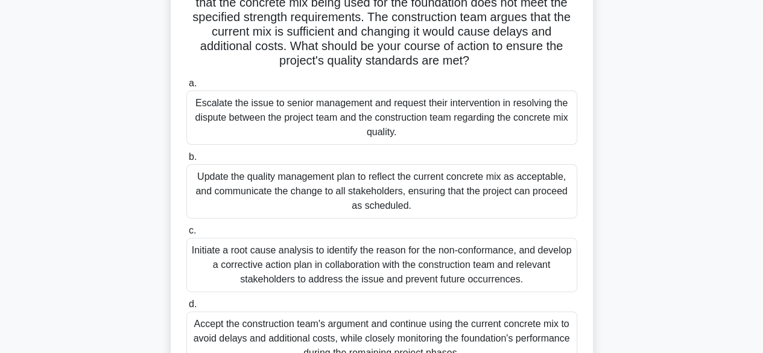
scroll to position [181, 0]
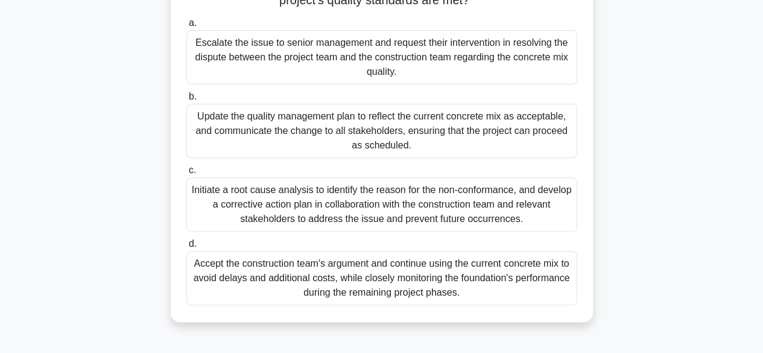
click at [481, 207] on div "Initiate a root cause analysis to identify the reason for the non-conformance, …" at bounding box center [381, 204] width 391 height 54
click at [186, 174] on input "c. Initiate a root cause analysis to identify the reason for the non-conformanc…" at bounding box center [186, 170] width 0 height 8
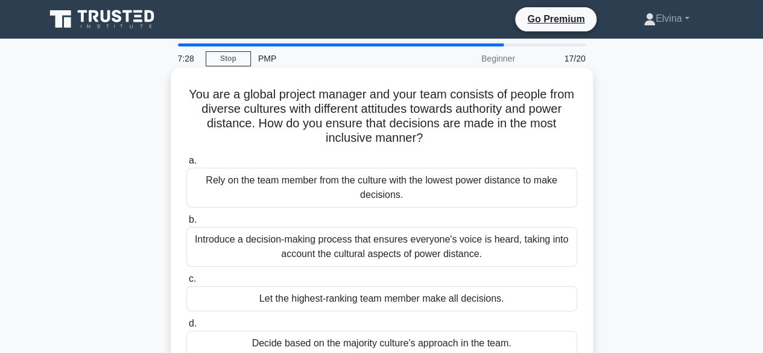
scroll to position [60, 0]
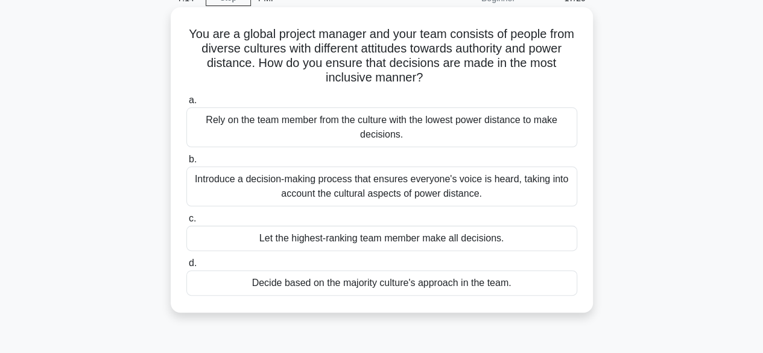
click at [550, 186] on div "Introduce a decision-making process that ensures everyone's voice is heard, tak…" at bounding box center [381, 186] width 391 height 40
click at [186, 163] on input "b. Introduce a decision-making process that ensures everyone's voice is heard, …" at bounding box center [186, 160] width 0 height 8
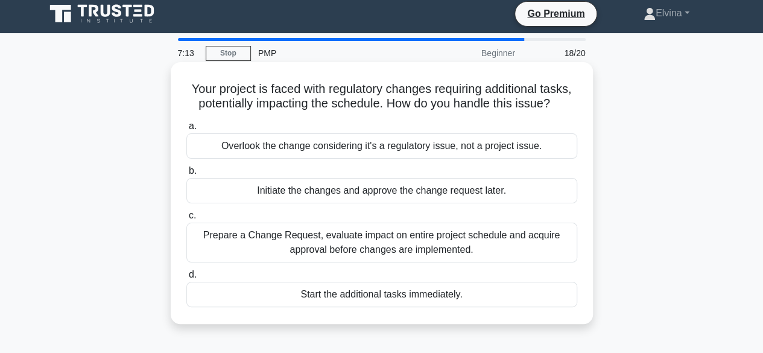
scroll to position [0, 0]
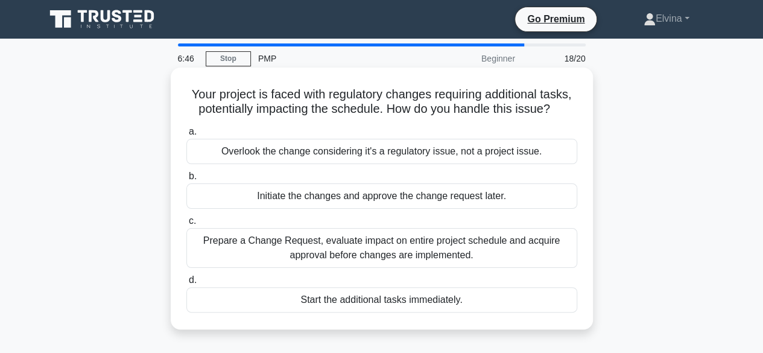
click at [505, 244] on div "Prepare a Change Request, evaluate impact on entire project schedule and acquir…" at bounding box center [381, 248] width 391 height 40
click at [186, 225] on input "c. Prepare a Change Request, evaluate impact on entire project schedule and acq…" at bounding box center [186, 221] width 0 height 8
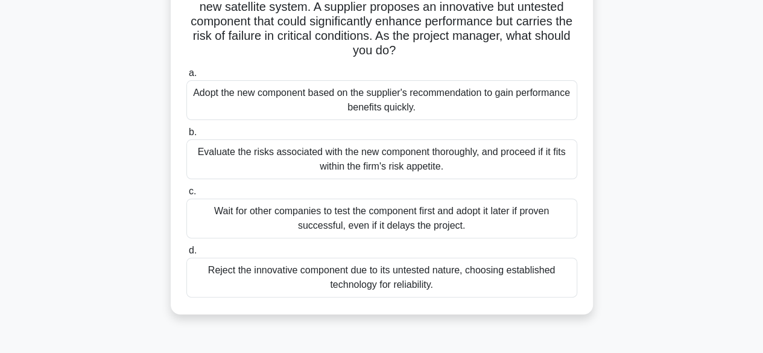
scroll to position [121, 0]
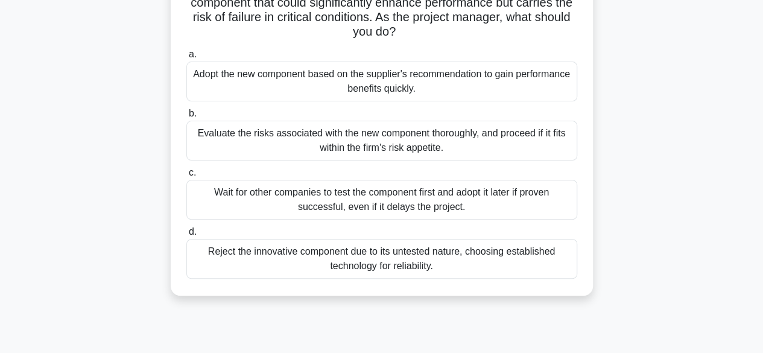
click at [381, 142] on div "Evaluate the risks associated with the new component thoroughly, and proceed if…" at bounding box center [381, 141] width 391 height 40
click at [186, 118] on input "b. Evaluate the risks associated with the new component thoroughly, and proceed…" at bounding box center [186, 114] width 0 height 8
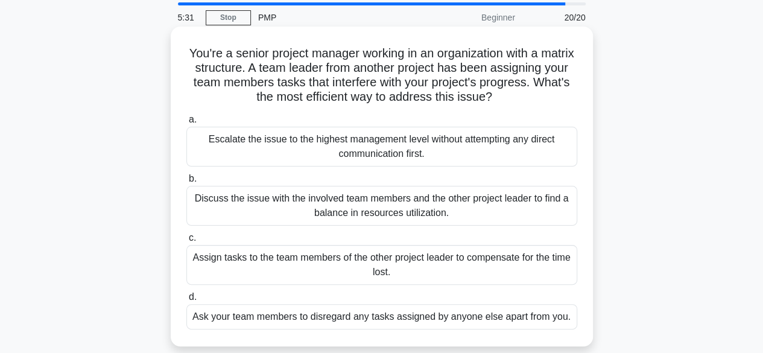
scroll to position [60, 0]
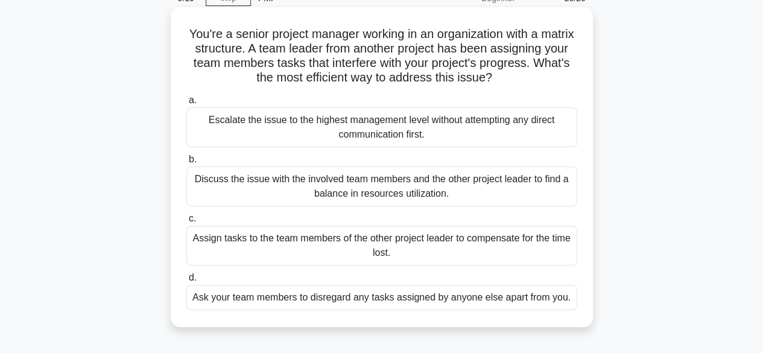
click at [388, 192] on div "Discuss the issue with the involved team members and the other project leader t…" at bounding box center [381, 186] width 391 height 40
click at [186, 163] on input "b. Discuss the issue with the involved team members and the other project leade…" at bounding box center [186, 160] width 0 height 8
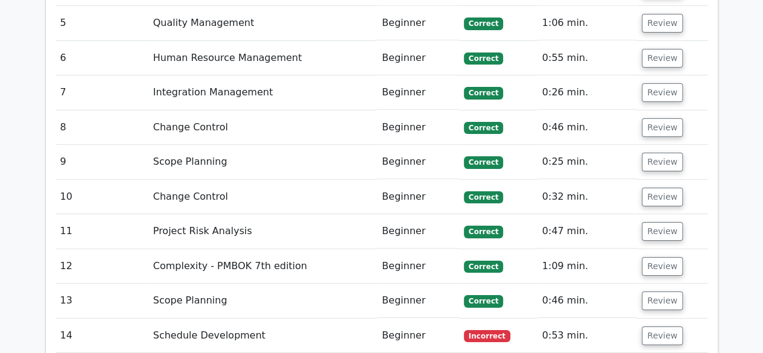
scroll to position [2050, 0]
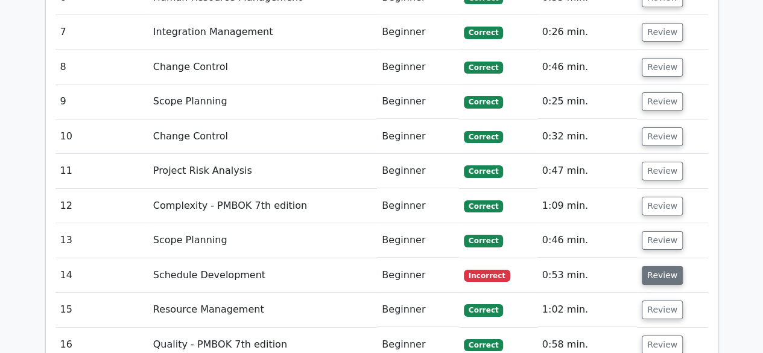
click at [660, 266] on button "Review" at bounding box center [662, 275] width 41 height 19
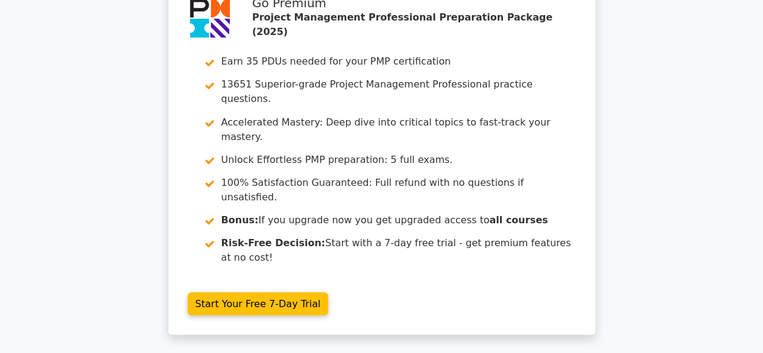
scroll to position [3333, 0]
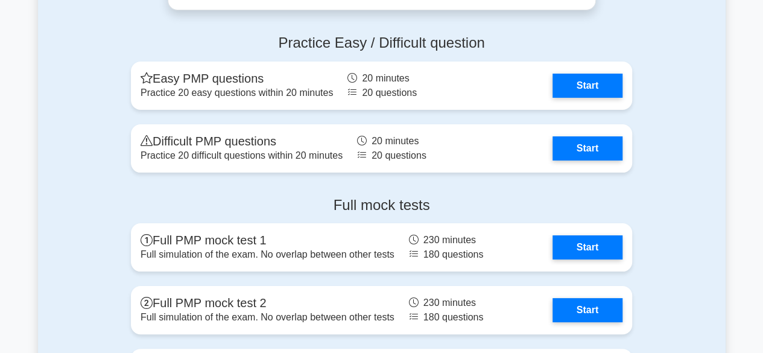
scroll to position [4582, 0]
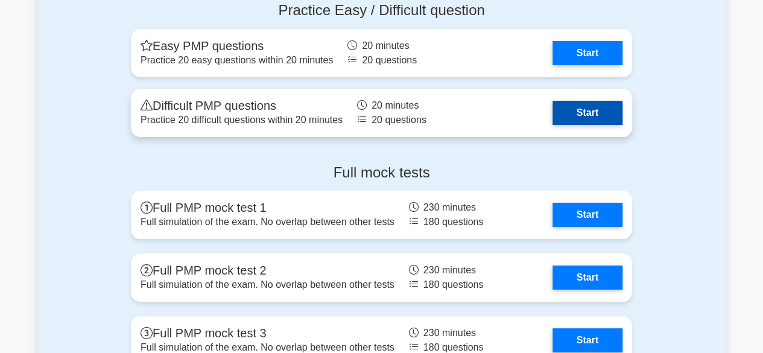
click at [595, 114] on link "Start" at bounding box center [587, 113] width 70 height 24
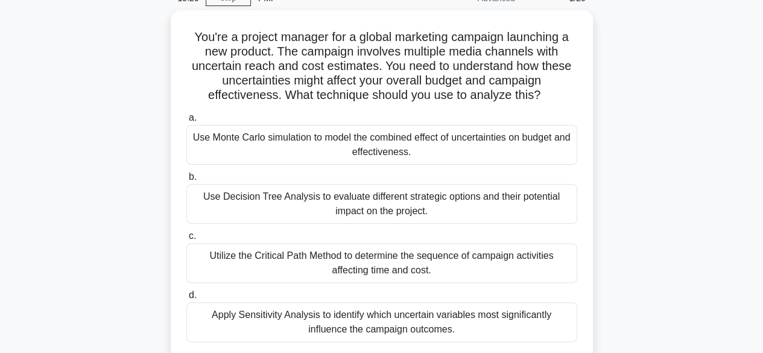
scroll to position [121, 0]
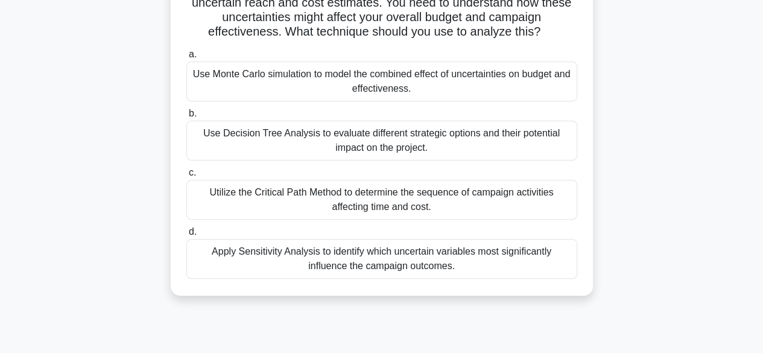
click at [450, 266] on div "Apply Sensitivity Analysis to identify which uncertain variables most significa…" at bounding box center [381, 259] width 391 height 40
click at [186, 236] on input "d. Apply Sensitivity Analysis to identify which uncertain variables most signif…" at bounding box center [186, 232] width 0 height 8
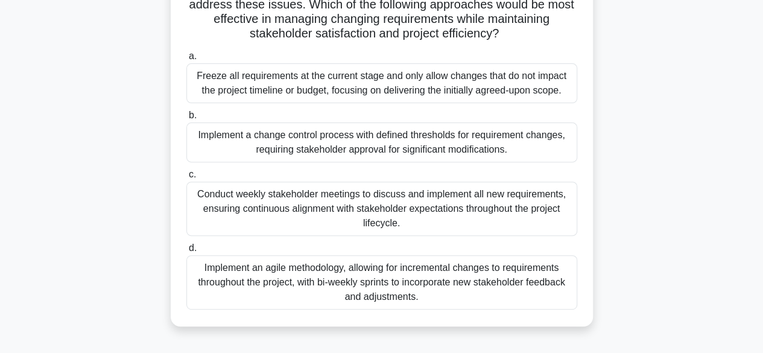
scroll to position [181, 0]
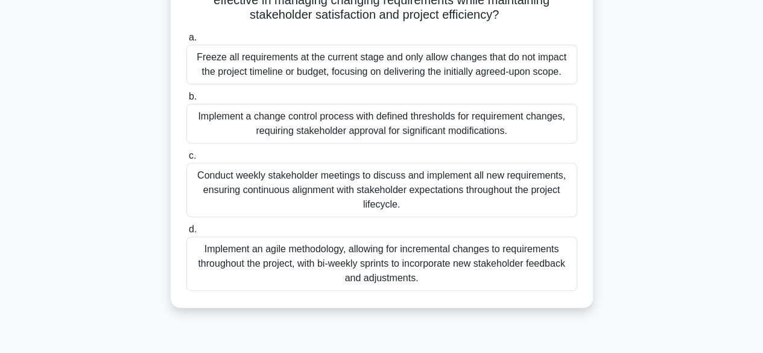
click at [408, 194] on div "Conduct weekly stakeholder meetings to discuss and implement all new requiremen…" at bounding box center [381, 190] width 391 height 54
click at [186, 160] on input "c. Conduct weekly stakeholder meetings to discuss and implement all new require…" at bounding box center [186, 156] width 0 height 8
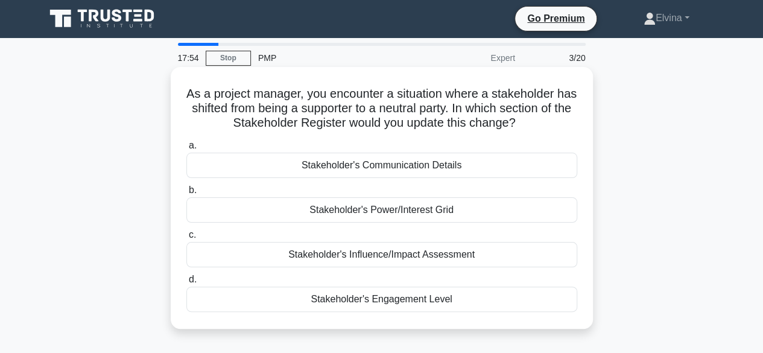
scroll to position [0, 0]
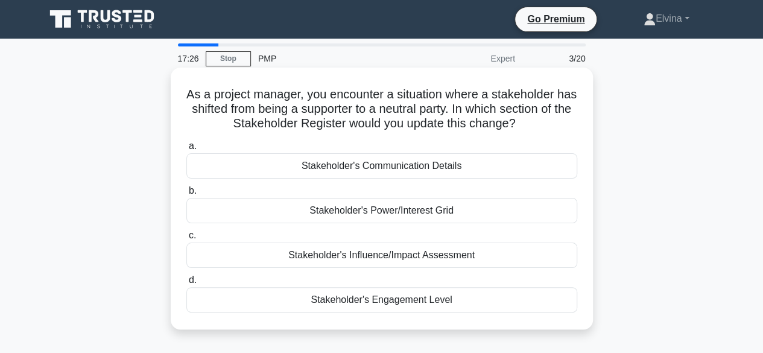
click at [432, 257] on div "Stakeholder's Influence/Impact Assessment" at bounding box center [381, 254] width 391 height 25
click at [186, 239] on input "c. Stakeholder's Influence/Impact Assessment" at bounding box center [186, 236] width 0 height 8
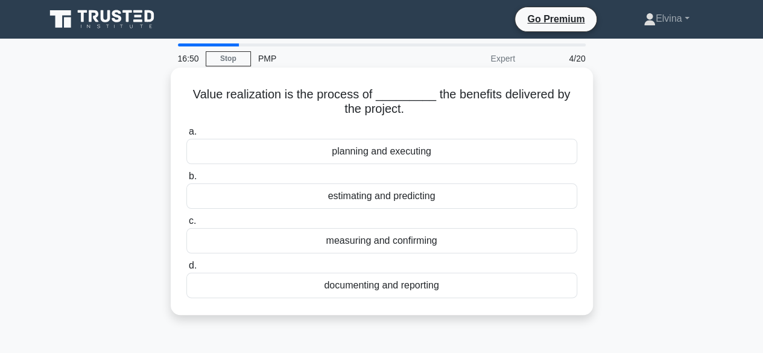
click at [407, 288] on div "documenting and reporting" at bounding box center [381, 285] width 391 height 25
click at [186, 270] on input "d. documenting and reporting" at bounding box center [186, 266] width 0 height 8
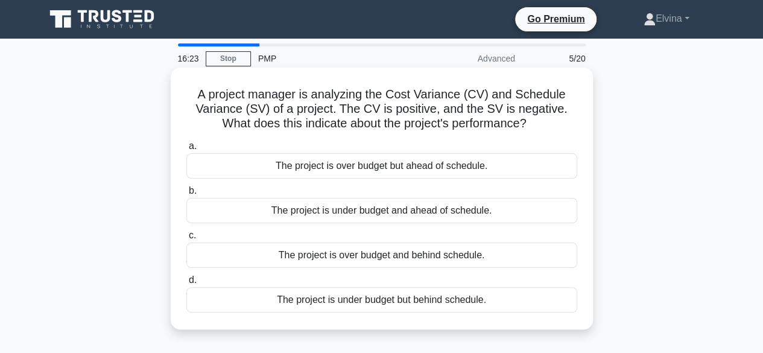
click at [354, 300] on div "The project is under budget but behind schedule." at bounding box center [381, 299] width 391 height 25
click at [186, 284] on input "d. The project is under budget but behind schedule." at bounding box center [186, 280] width 0 height 8
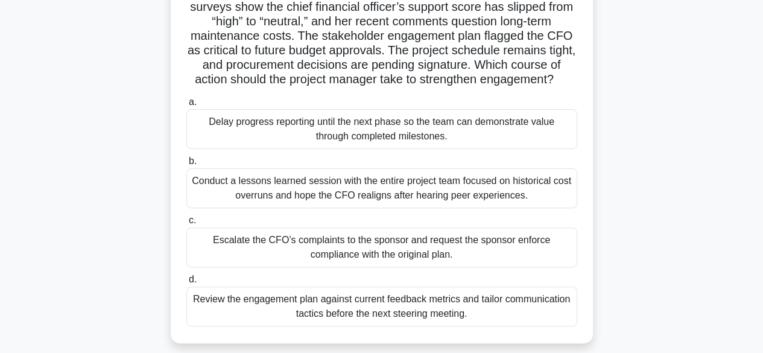
scroll to position [121, 0]
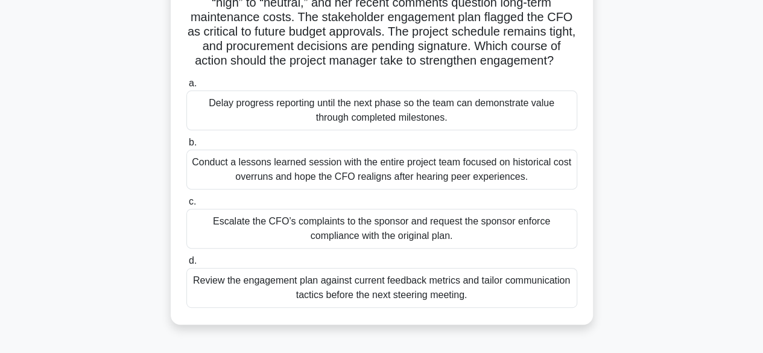
click at [421, 306] on div "Review the engagement plan against current feedback metrics and tailor communic…" at bounding box center [381, 288] width 391 height 40
click at [186, 265] on input "d. Review the engagement plan against current feedback metrics and tailor commu…" at bounding box center [186, 261] width 0 height 8
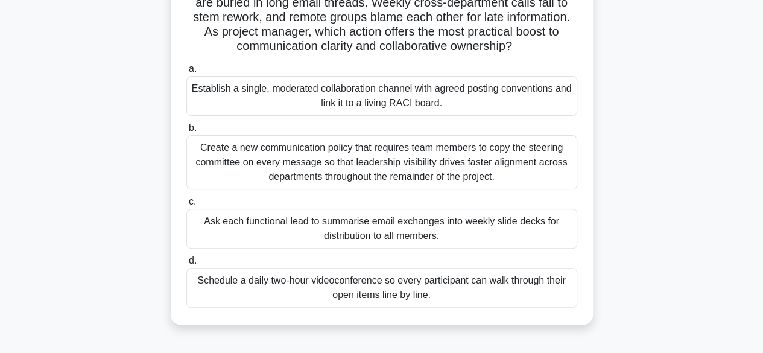
click at [470, 99] on div "Establish a single, moderated collaboration channel with agreed posting convent…" at bounding box center [381, 96] width 391 height 40
click at [186, 73] on input "a. Establish a single, moderated collaboration channel with agreed posting conv…" at bounding box center [186, 69] width 0 height 8
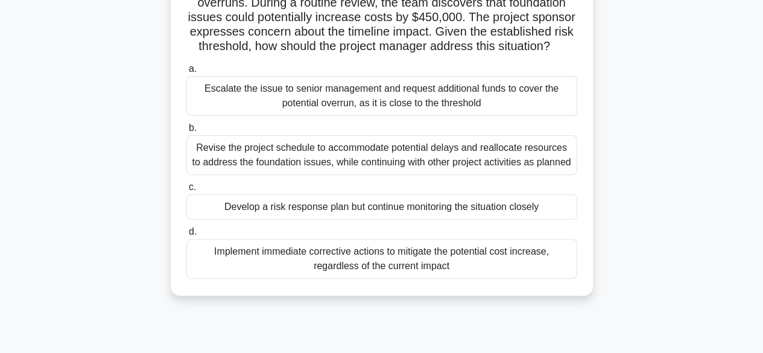
click at [410, 278] on div "Implement immediate corrective actions to mitigate the potential cost increase,…" at bounding box center [381, 259] width 391 height 40
click at [186, 236] on input "d. Implement immediate corrective actions to mitigate the potential cost increa…" at bounding box center [186, 232] width 0 height 8
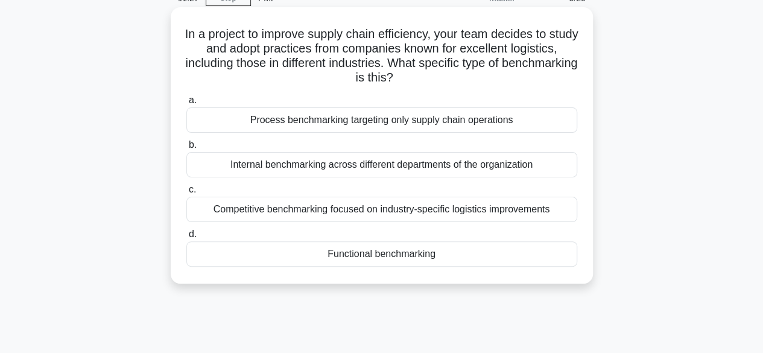
scroll to position [0, 0]
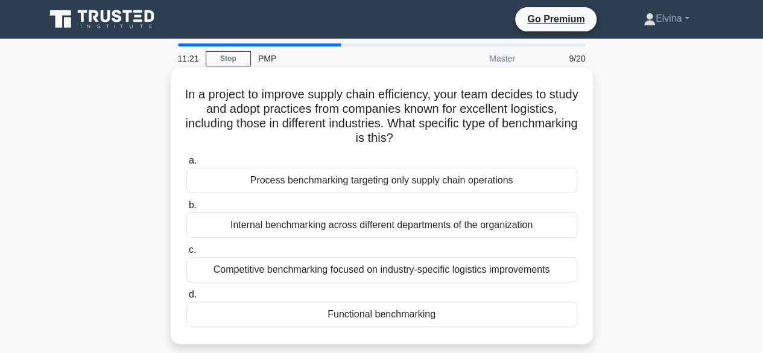
click at [408, 185] on div "Process benchmarking targeting only supply chain operations" at bounding box center [381, 180] width 391 height 25
click at [186, 165] on input "a. Process benchmarking targeting only supply chain operations" at bounding box center [186, 161] width 0 height 8
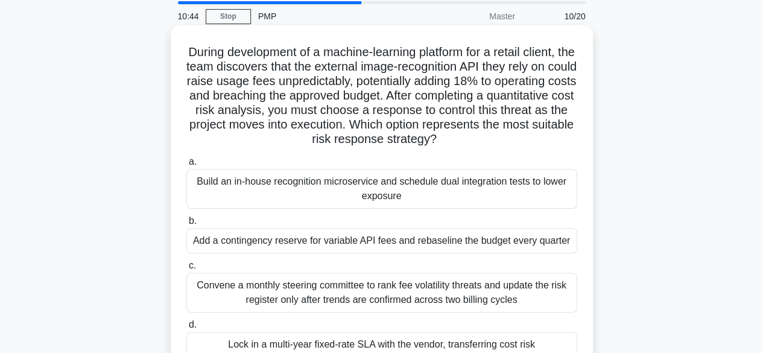
scroll to position [60, 0]
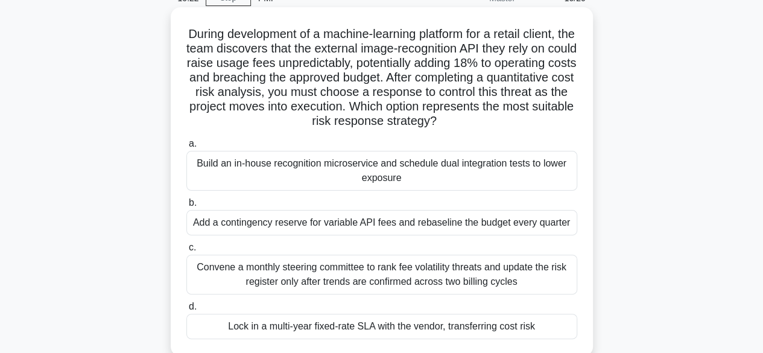
click at [546, 227] on div "Add a contingency reserve for variable API fees and rebaseline the budget every…" at bounding box center [381, 222] width 391 height 25
click at [186, 207] on input "b. Add a contingency reserve for variable API fees and rebaseline the budget ev…" at bounding box center [186, 203] width 0 height 8
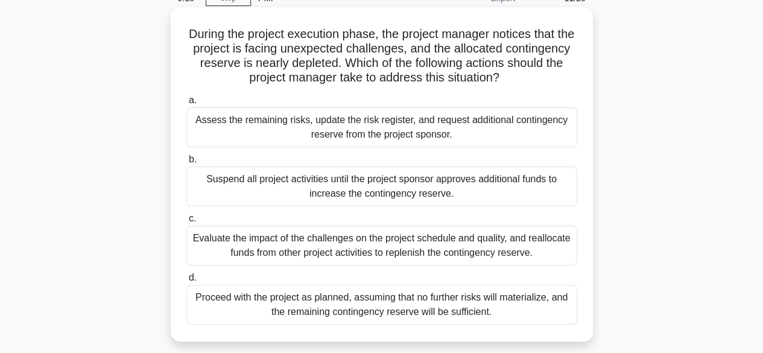
click at [474, 307] on div "Proceed with the project as planned, assuming that no further risks will materi…" at bounding box center [381, 305] width 391 height 40
click at [186, 282] on input "d. Proceed with the project as planned, assuming that no further risks will mat…" at bounding box center [186, 278] width 0 height 8
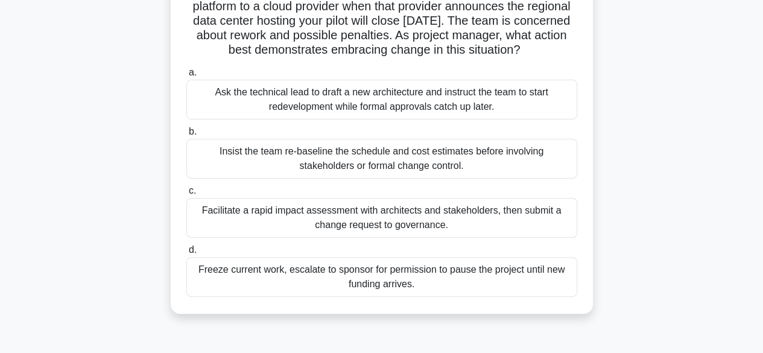
scroll to position [121, 0]
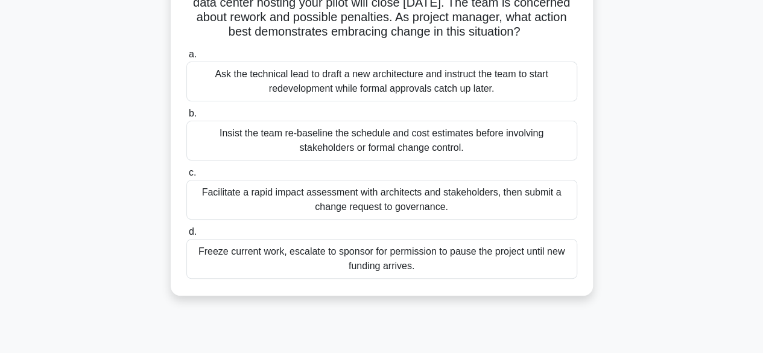
click at [468, 217] on div "Facilitate a rapid impact assessment with architects and stakeholders, then sub…" at bounding box center [381, 200] width 391 height 40
click at [186, 177] on input "c. Facilitate a rapid impact assessment with architects and stakeholders, then …" at bounding box center [186, 173] width 0 height 8
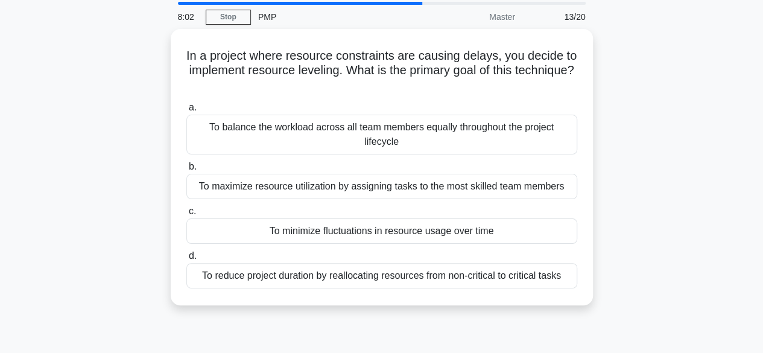
scroll to position [60, 0]
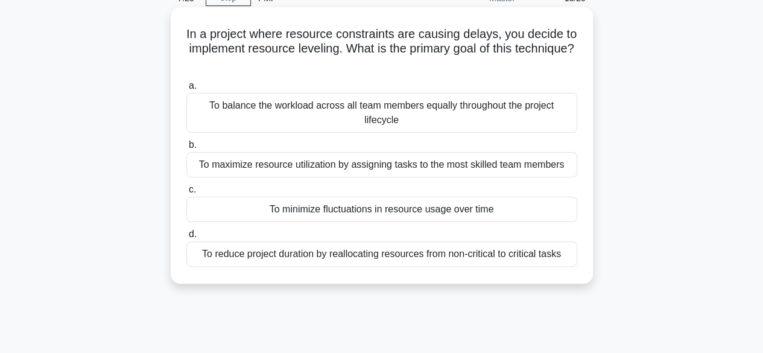
click at [459, 168] on div "To maximize resource utilization by assigning tasks to the most skilled team me…" at bounding box center [381, 164] width 391 height 25
click at [186, 149] on input "b. To maximize resource utilization by assigning tasks to the most skilled team…" at bounding box center [186, 145] width 0 height 8
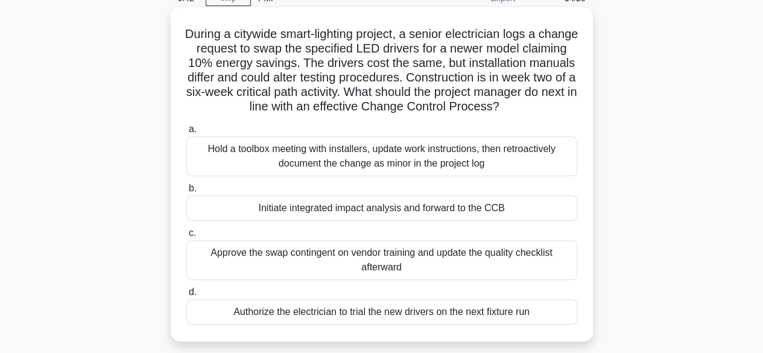
click at [446, 163] on div "Hold a toolbox meeting with installers, update work instructions, then retroact…" at bounding box center [381, 156] width 391 height 40
click at [186, 133] on input "a. Hold a toolbox meeting with installers, update work instructions, then retro…" at bounding box center [186, 129] width 0 height 8
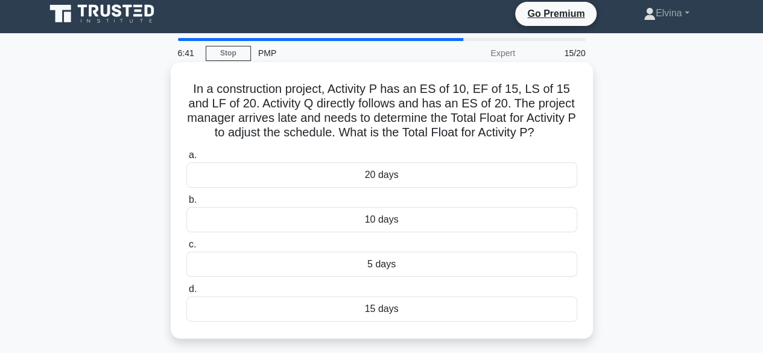
scroll to position [0, 0]
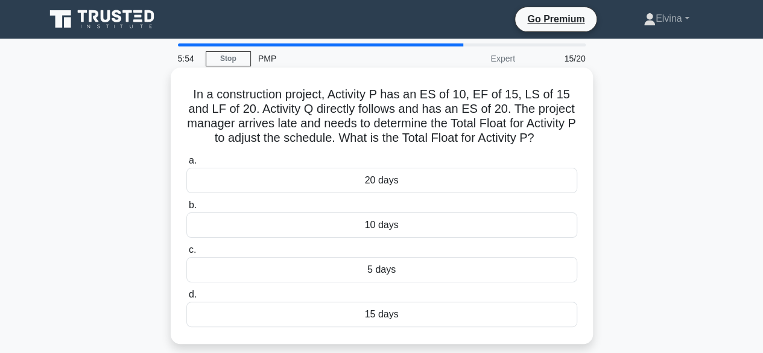
click at [409, 268] on div "5 days" at bounding box center [381, 269] width 391 height 25
click at [186, 254] on input "c. 5 days" at bounding box center [186, 250] width 0 height 8
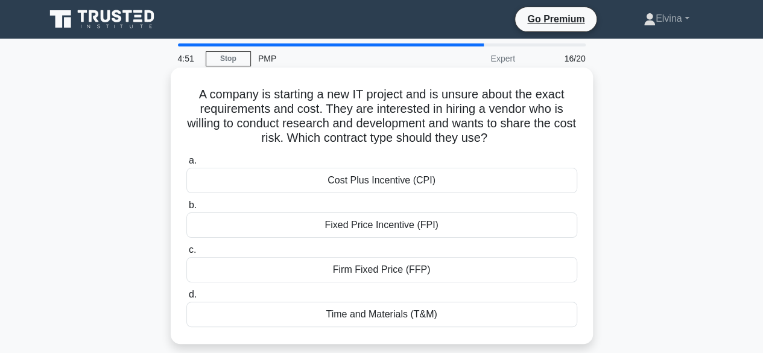
click at [393, 229] on div "Fixed Price Incentive (FPI)" at bounding box center [381, 224] width 391 height 25
click at [186, 209] on input "b. Fixed Price Incentive (FPI)" at bounding box center [186, 205] width 0 height 8
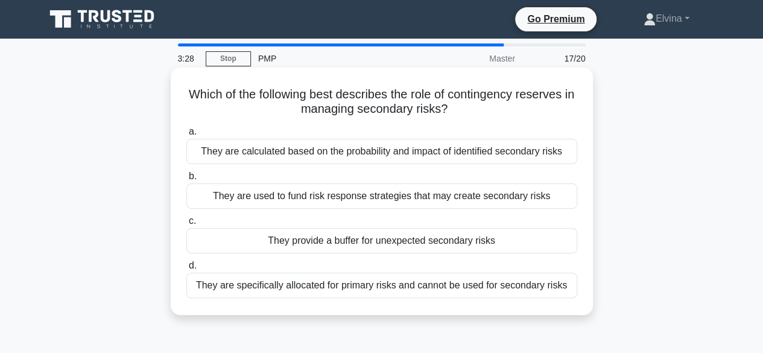
click at [482, 240] on div "They provide a buffer for unexpected secondary risks" at bounding box center [381, 240] width 391 height 25
click at [186, 225] on input "c. They provide a buffer for unexpected secondary risks" at bounding box center [186, 221] width 0 height 8
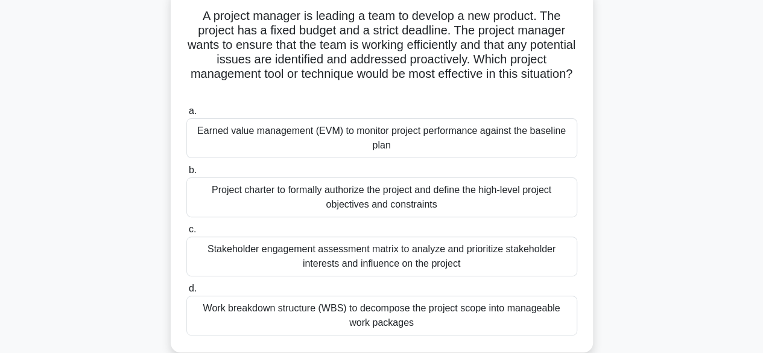
scroll to position [60, 0]
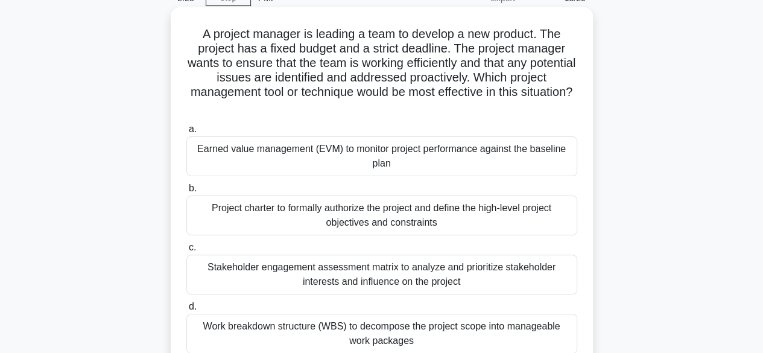
click at [413, 151] on div "Earned value management (EVM) to monitor project performance against the baseli…" at bounding box center [381, 156] width 391 height 40
click at [186, 133] on input "a. Earned value management (EVM) to monitor project performance against the bas…" at bounding box center [186, 129] width 0 height 8
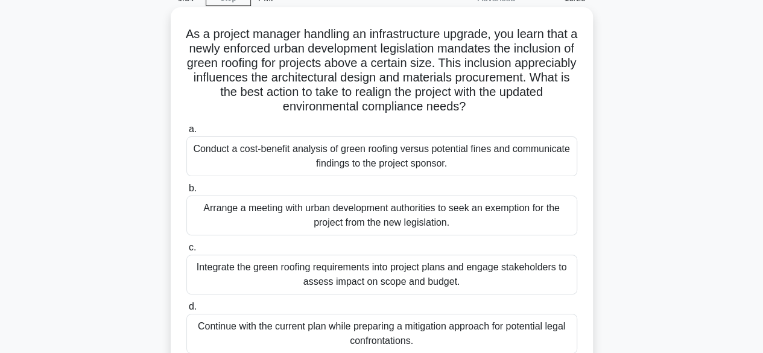
click at [503, 214] on div "Arrange a meeting with urban development authorities to seek an exemption for t…" at bounding box center [381, 215] width 391 height 40
click at [186, 192] on input "b. Arrange a meeting with urban development authorities to seek an exemption fo…" at bounding box center [186, 189] width 0 height 8
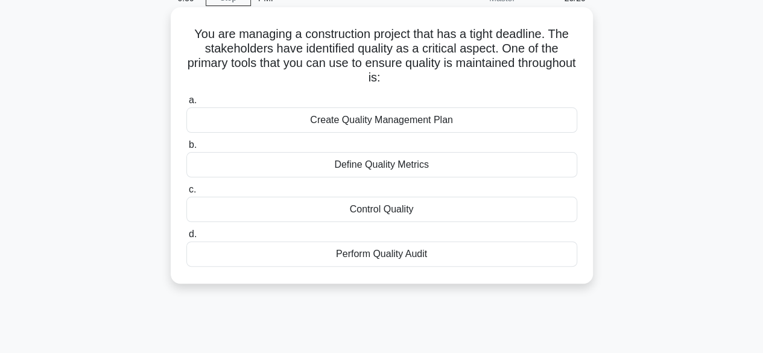
click at [388, 210] on div "Control Quality" at bounding box center [381, 209] width 391 height 25
click at [186, 194] on input "c. Control Quality" at bounding box center [186, 190] width 0 height 8
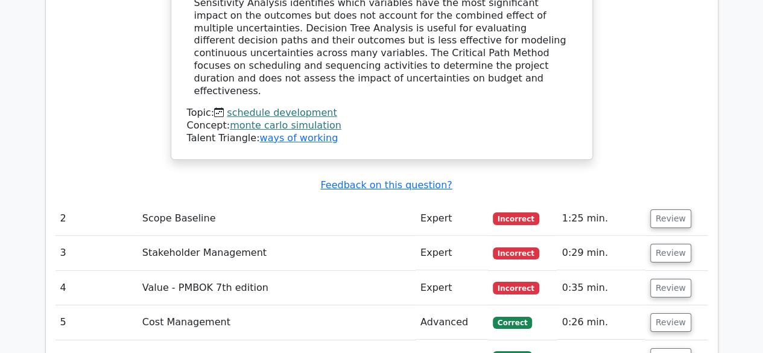
scroll to position [1929, 0]
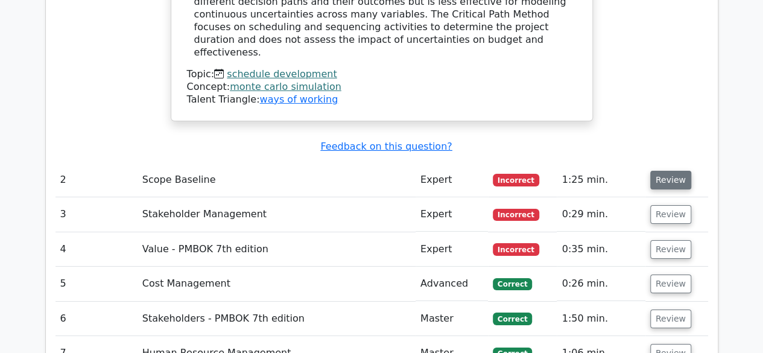
click at [664, 171] on button "Review" at bounding box center [670, 180] width 41 height 19
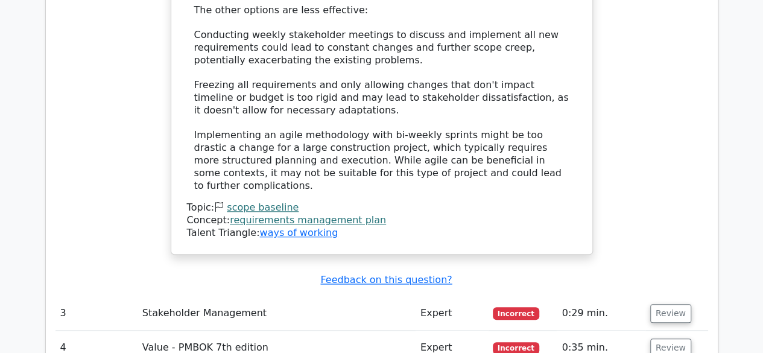
scroll to position [2834, 0]
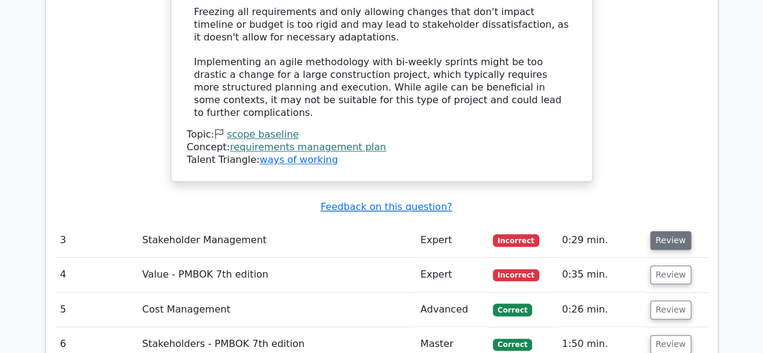
click at [672, 231] on button "Review" at bounding box center [670, 240] width 41 height 19
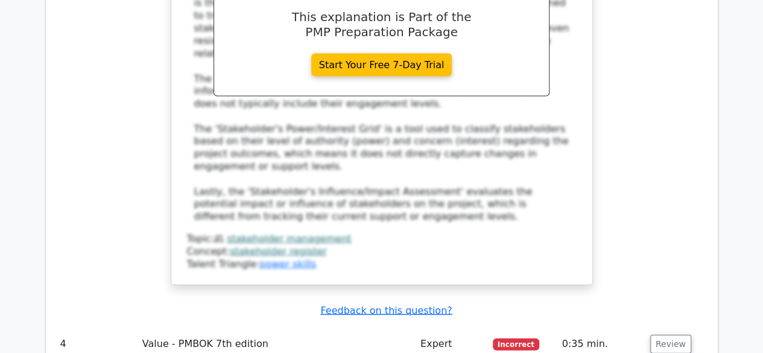
scroll to position [3437, 0]
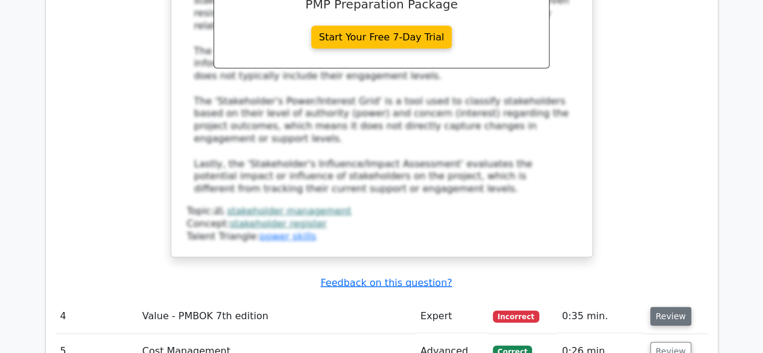
click at [678, 307] on button "Review" at bounding box center [670, 316] width 41 height 19
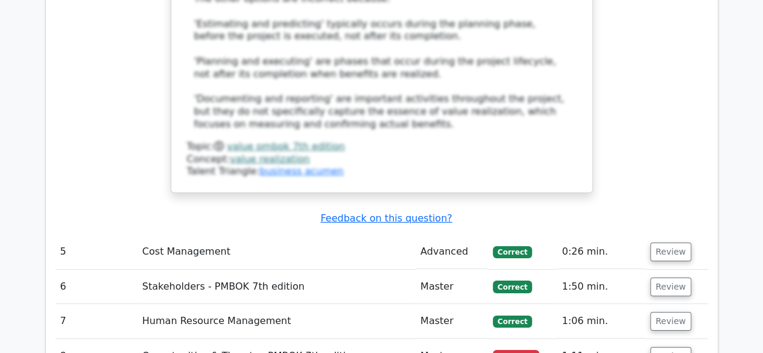
scroll to position [4221, 0]
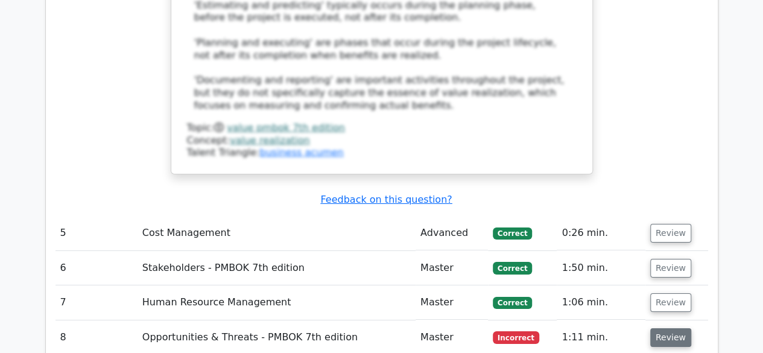
click at [662, 328] on button "Review" at bounding box center [670, 337] width 41 height 19
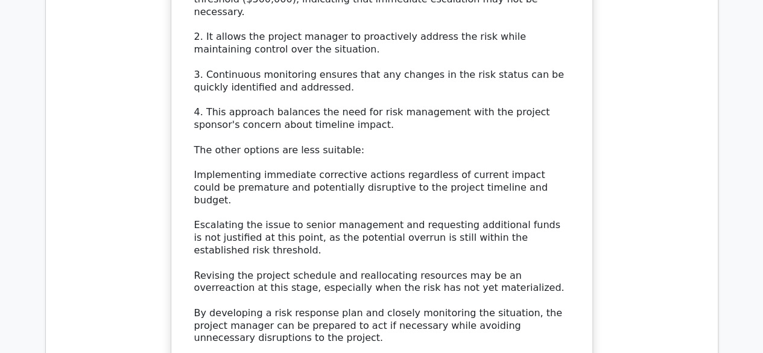
scroll to position [5065, 0]
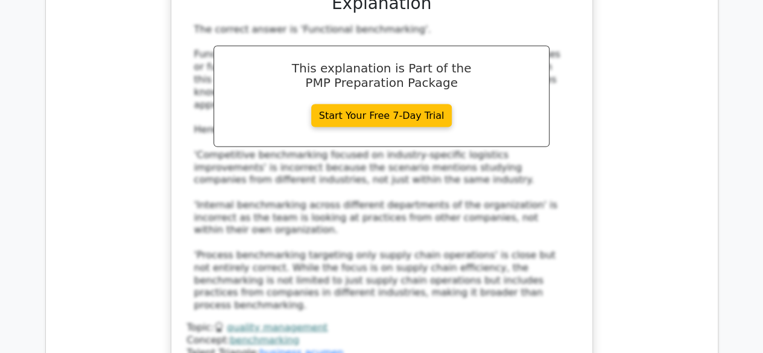
scroll to position [5849, 0]
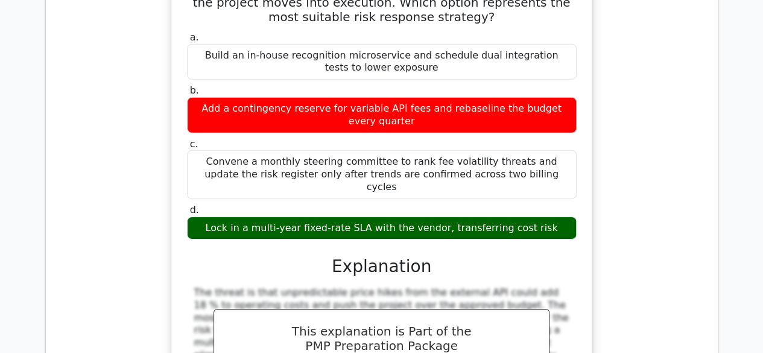
scroll to position [6572, 0]
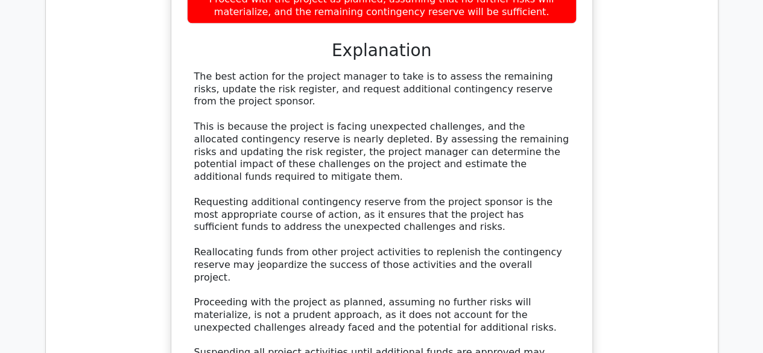
scroll to position [7356, 0]
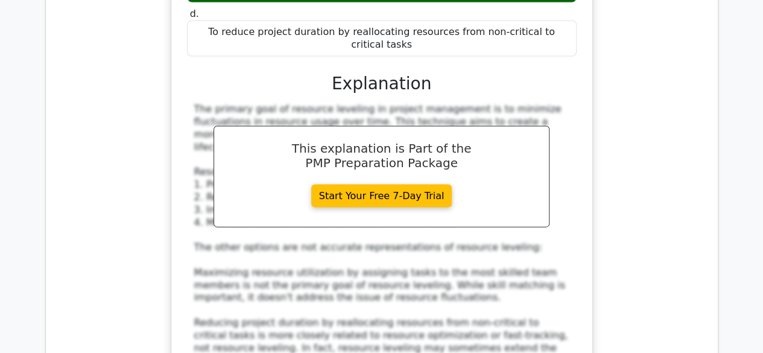
scroll to position [8080, 0]
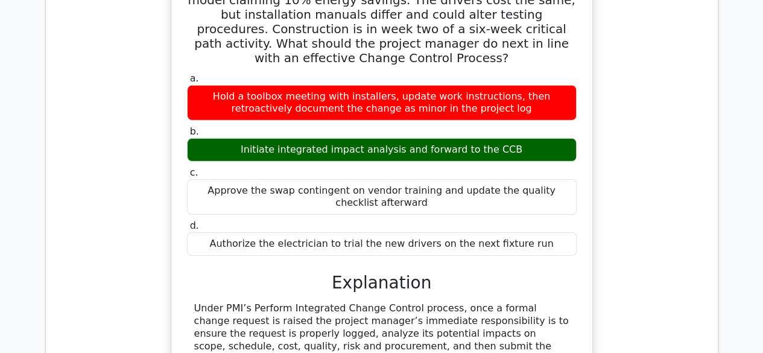
scroll to position [8743, 0]
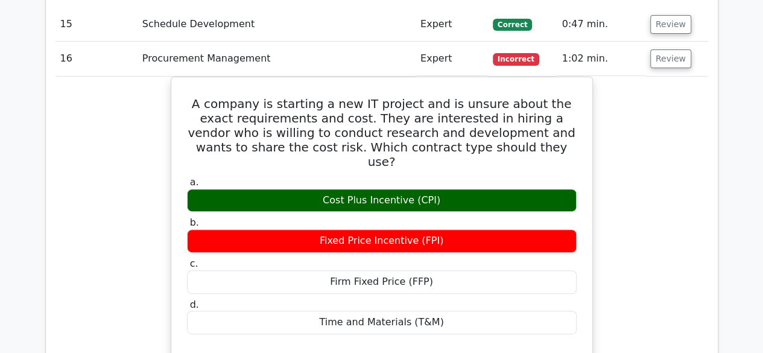
scroll to position [9285, 0]
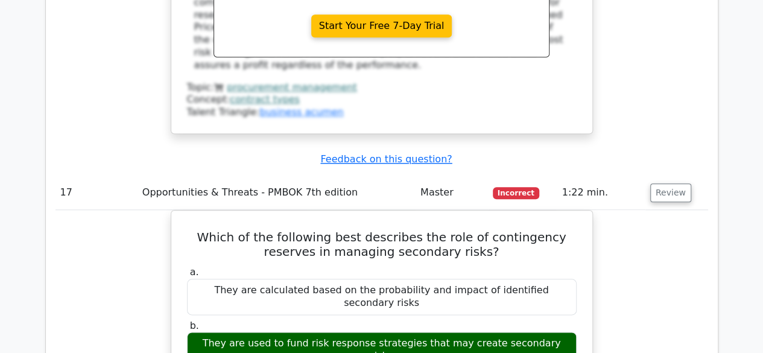
scroll to position [9828, 0]
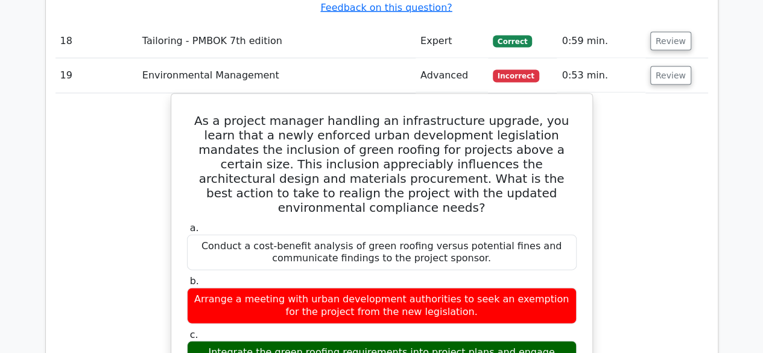
scroll to position [10431, 0]
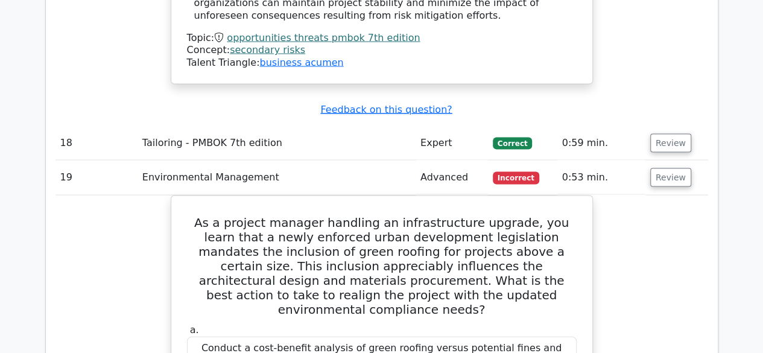
scroll to position [10250, 0]
